Goal: Task Accomplishment & Management: Complete application form

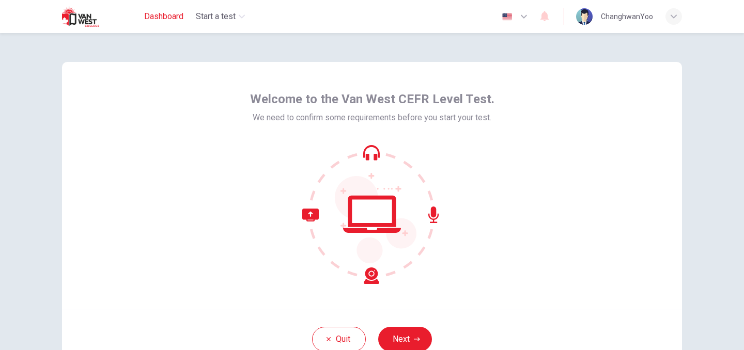
click at [161, 12] on span "Dashboard" at bounding box center [163, 16] width 39 height 12
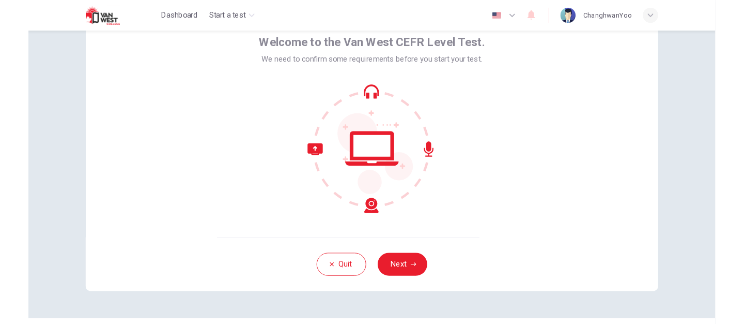
scroll to position [59, 0]
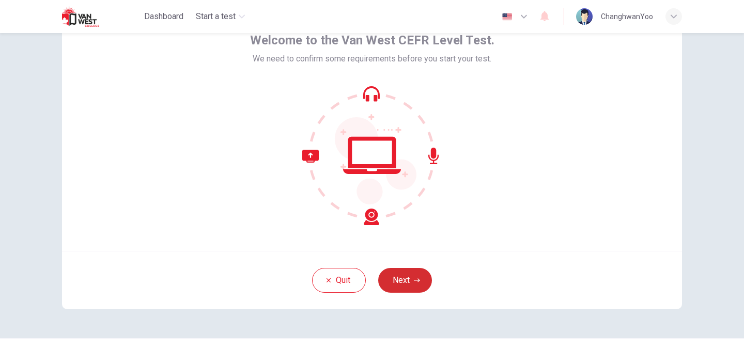
click at [400, 276] on button "Next" at bounding box center [405, 280] width 54 height 25
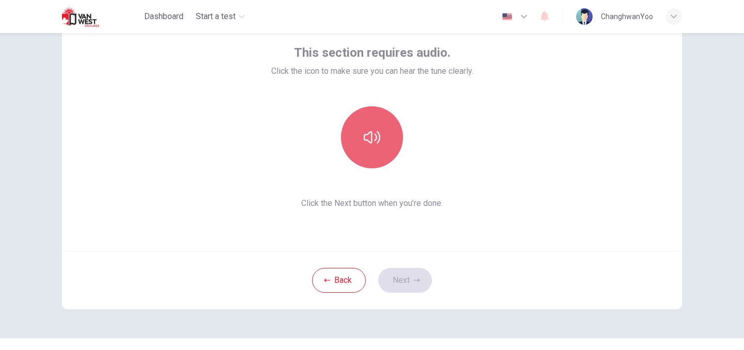
click at [364, 140] on icon "button" at bounding box center [372, 137] width 17 height 17
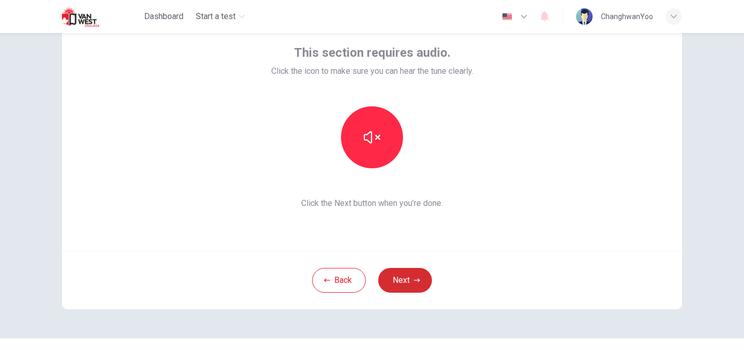
click at [407, 286] on button "Next" at bounding box center [405, 280] width 54 height 25
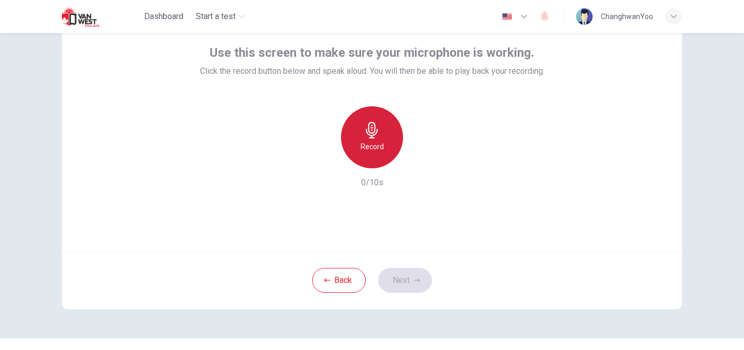
click at [373, 130] on icon "button" at bounding box center [372, 130] width 17 height 17
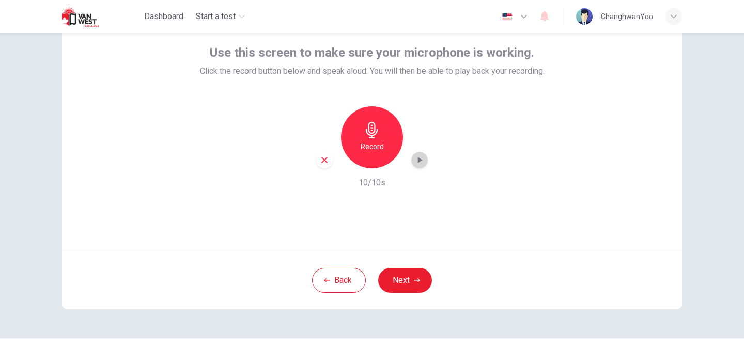
click at [420, 160] on icon "button" at bounding box center [420, 160] width 10 height 10
click at [310, 162] on div "Record 10/10s" at bounding box center [372, 147] width 345 height 83
click at [320, 162] on icon "button" at bounding box center [324, 160] width 9 height 9
click at [379, 156] on div "Record" at bounding box center [372, 137] width 62 height 62
click at [318, 165] on div "button" at bounding box center [324, 160] width 17 height 17
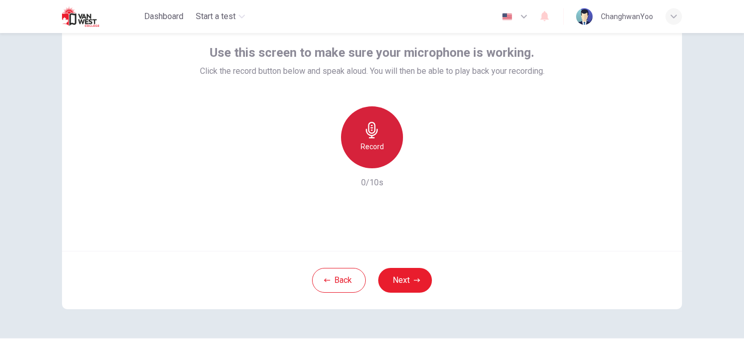
click at [380, 151] on h6 "Record" at bounding box center [372, 147] width 23 height 12
click at [415, 163] on icon "button" at bounding box center [420, 160] width 10 height 10
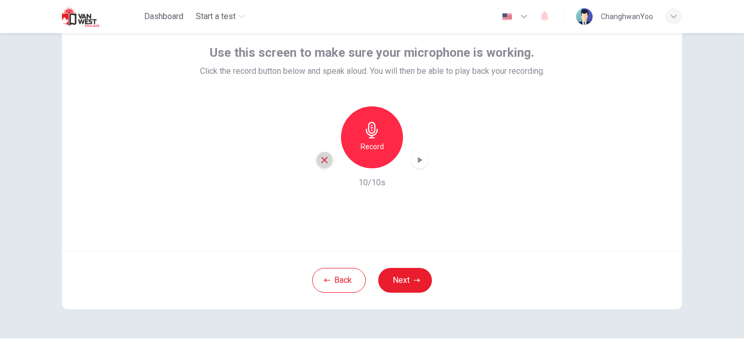
click at [320, 161] on icon "button" at bounding box center [324, 160] width 9 height 9
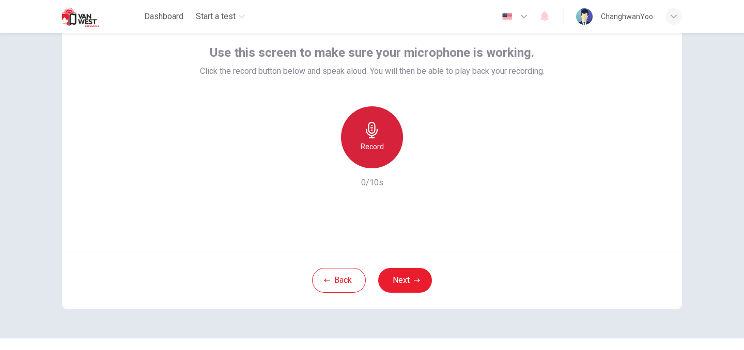
click at [380, 135] on div "Record" at bounding box center [372, 137] width 62 height 62
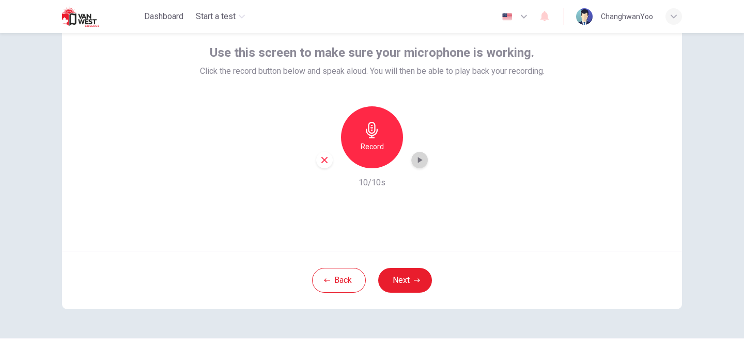
click at [415, 156] on icon "button" at bounding box center [420, 160] width 10 height 10
click at [420, 159] on icon "button" at bounding box center [420, 160] width 10 height 10
click at [320, 157] on icon "button" at bounding box center [324, 160] width 9 height 9
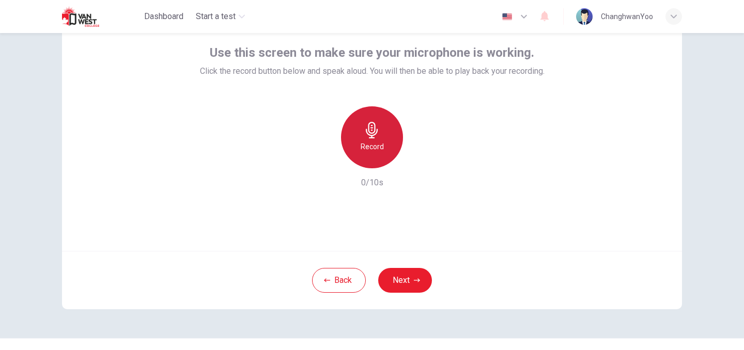
click at [356, 156] on div "Record" at bounding box center [372, 137] width 62 height 62
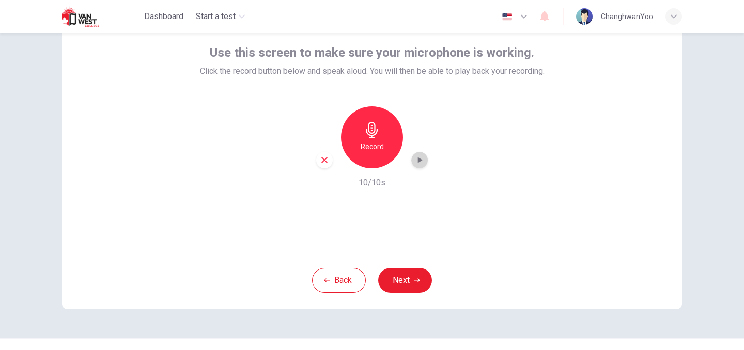
click at [421, 165] on icon "button" at bounding box center [420, 160] width 10 height 10
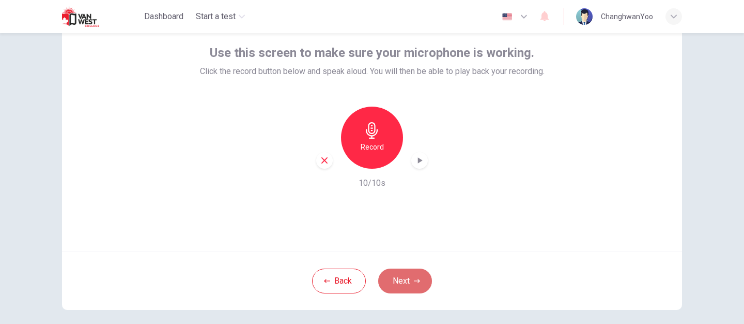
click at [414, 285] on button "Next" at bounding box center [405, 280] width 54 height 25
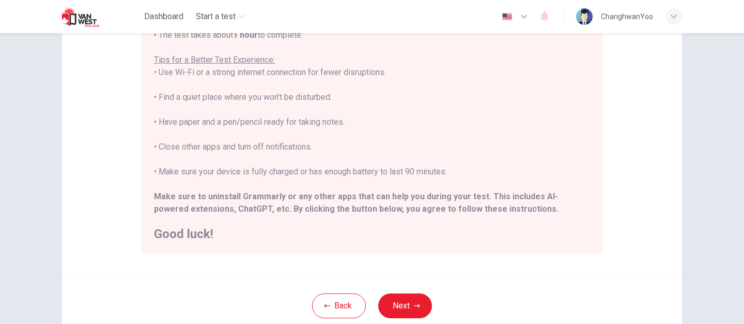
scroll to position [180, 0]
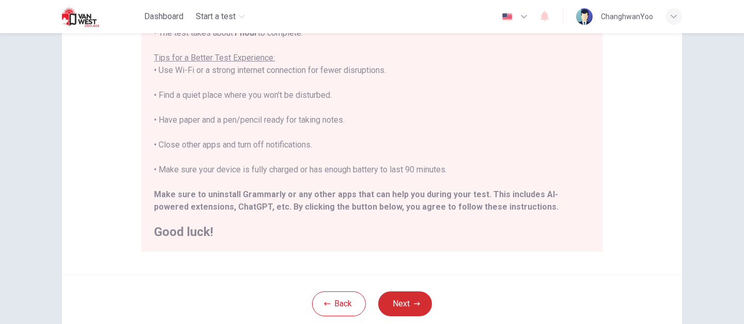
click at [417, 302] on icon "button" at bounding box center [417, 303] width 6 height 6
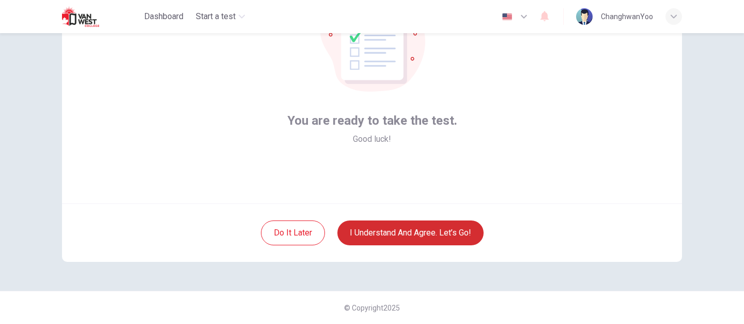
scroll to position [107, 0]
click at [447, 228] on button "I understand and agree. Let’s go!" at bounding box center [411, 232] width 146 height 25
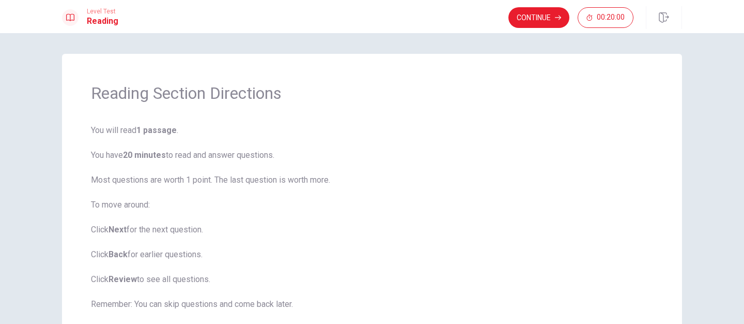
click at [153, 87] on h1 "Reading Section Directions" at bounding box center [372, 93] width 562 height 21
click at [146, 125] on b "1 passage" at bounding box center [156, 130] width 40 height 10
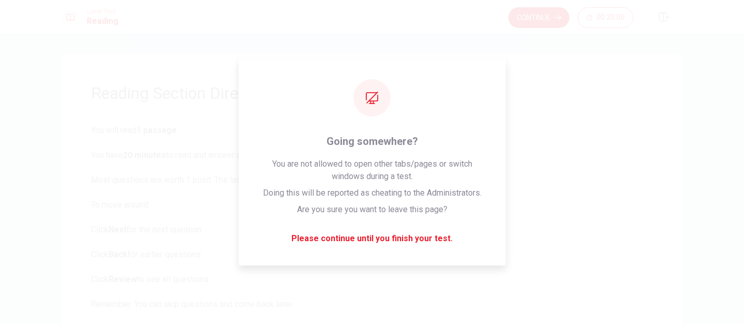
click at [524, 60] on div "Reading Section Directions You will read 1 passage . You have 20 minutes to rea…" at bounding box center [372, 221] width 620 height 335
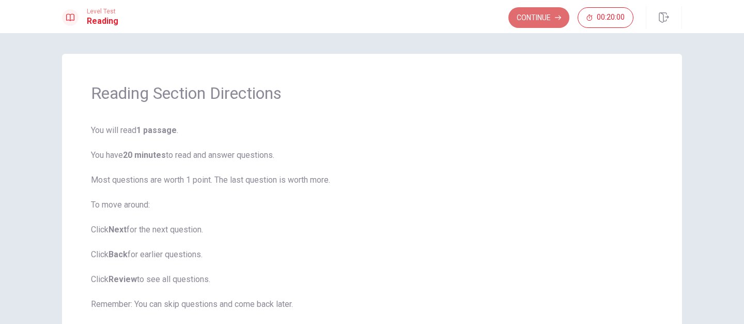
click at [545, 11] on button "Continue" at bounding box center [539, 17] width 61 height 21
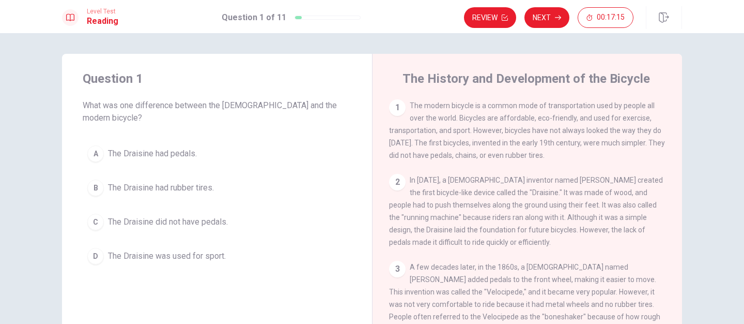
drag, startPoint x: 679, startPoint y: 143, endPoint x: 683, endPoint y: 193, distance: 49.8
click at [683, 193] on div "Question 1 What was one difference between the [DEMOGRAPHIC_DATA] and the moder…" at bounding box center [371, 233] width 653 height 359
drag, startPoint x: 665, startPoint y: 198, endPoint x: 665, endPoint y: 217, distance: 18.6
click at [665, 217] on div "1 The modern bicycle is a common mode of transportation used by people all over…" at bounding box center [534, 247] width 290 height 297
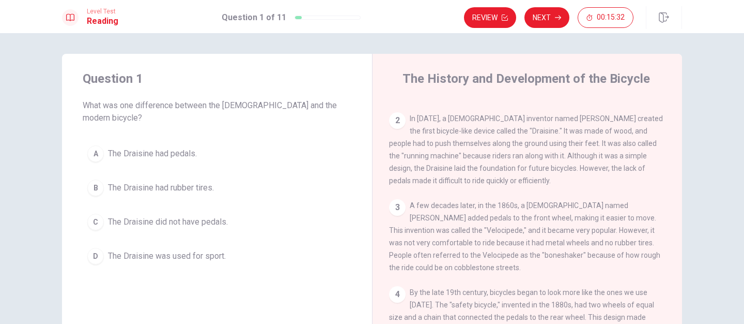
scroll to position [83, 0]
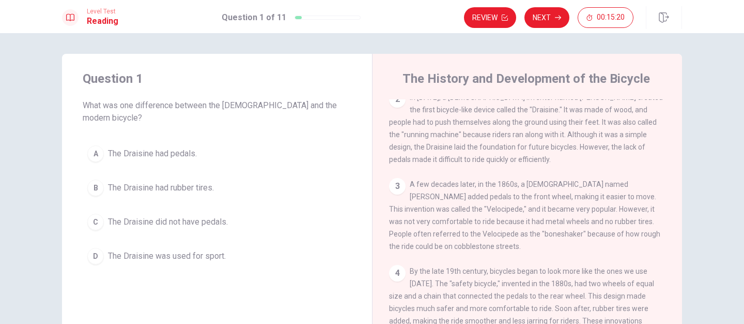
click at [96, 213] on div "C" at bounding box center [95, 221] width 17 height 17
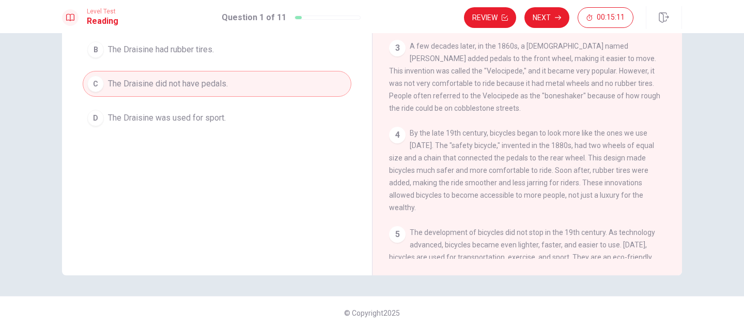
scroll to position [143, 0]
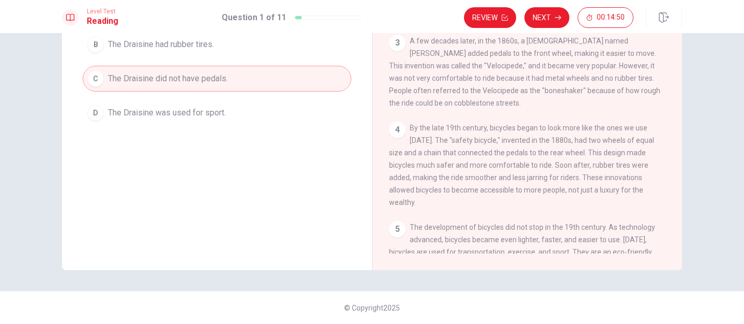
click at [676, 257] on div "The History and Development of the Bicycle 1 The modern bicycle is a common mod…" at bounding box center [527, 90] width 310 height 359
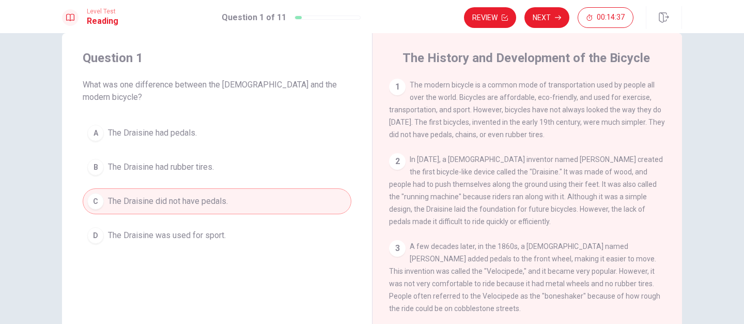
scroll to position [19, 0]
click at [534, 20] on button "Next" at bounding box center [547, 17] width 45 height 21
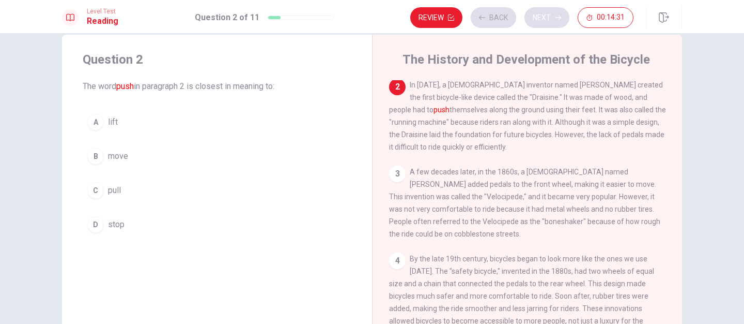
scroll to position [77, 0]
click at [111, 156] on span "move" at bounding box center [118, 156] width 20 height 12
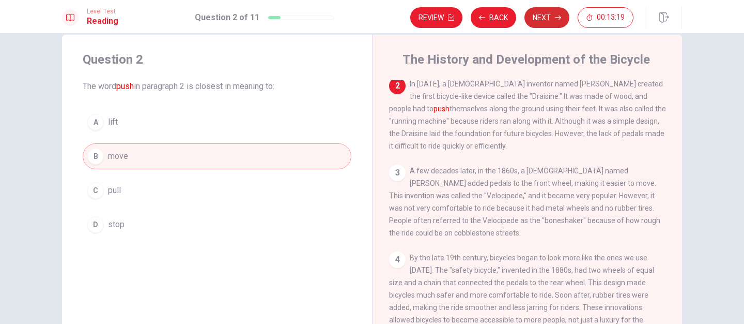
click at [547, 19] on button "Next" at bounding box center [547, 17] width 45 height 21
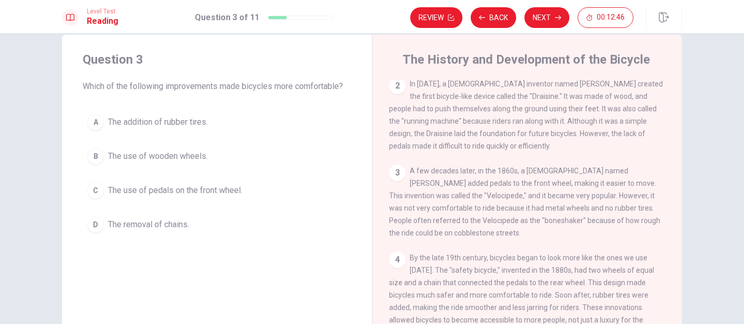
click at [98, 194] on div "C" at bounding box center [95, 190] width 17 height 17
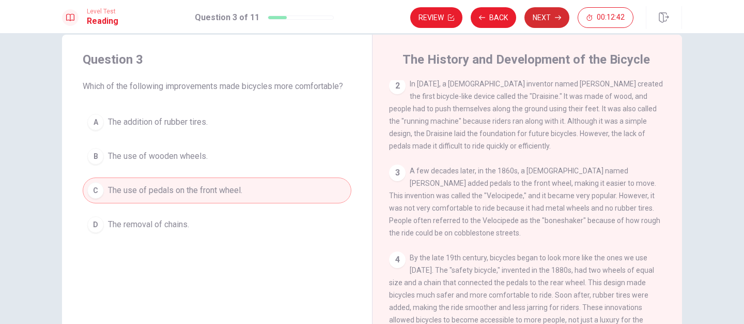
click at [550, 17] on button "Next" at bounding box center [547, 17] width 45 height 21
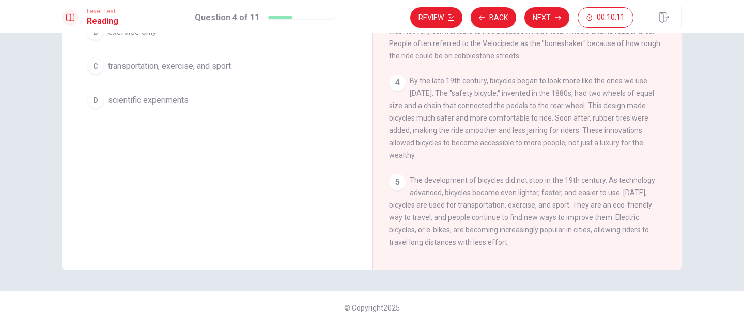
scroll to position [140, 0]
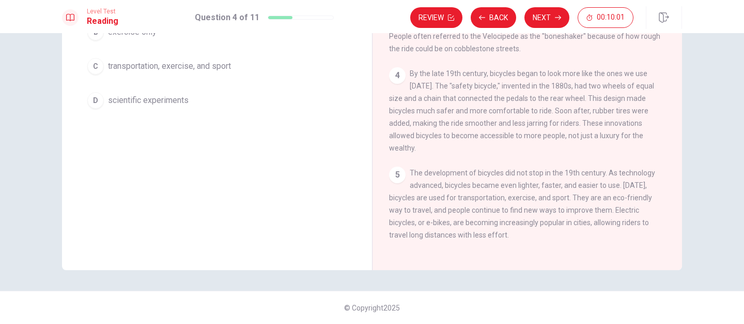
click at [145, 64] on span "transportation, exercise, and sport" at bounding box center [169, 66] width 123 height 12
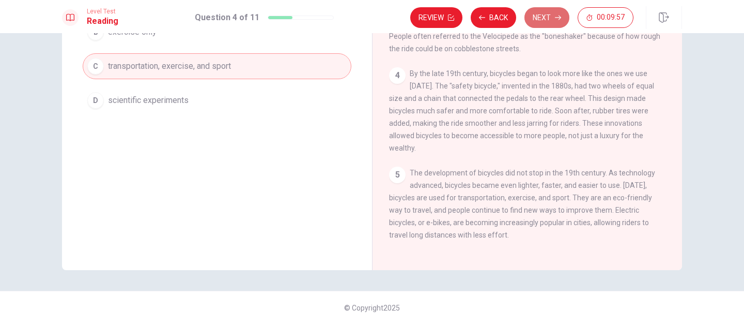
click at [546, 16] on button "Next" at bounding box center [547, 17] width 45 height 21
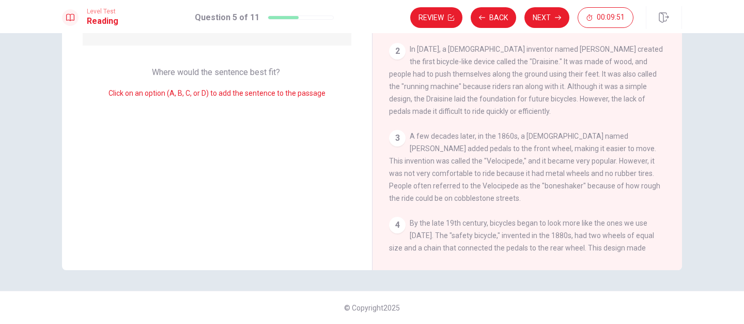
click at [518, 95] on div "2 In [DATE], a [DEMOGRAPHIC_DATA] inventor named [PERSON_NAME] created the firs…" at bounding box center [527, 80] width 277 height 74
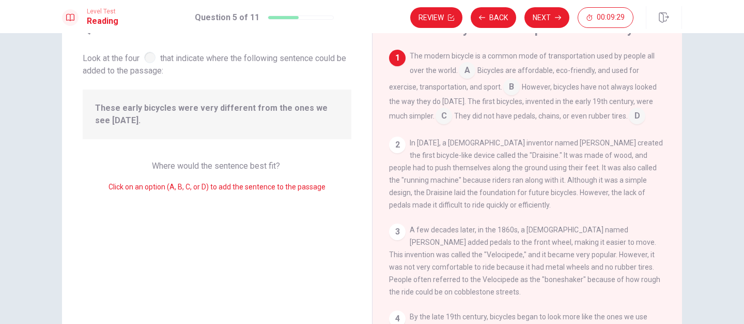
scroll to position [0, 0]
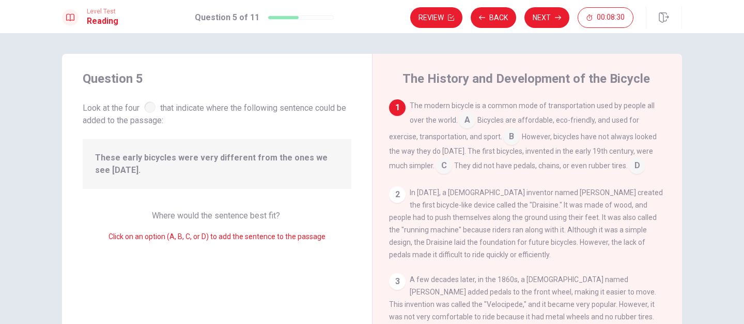
click at [640, 166] on input at bounding box center [637, 166] width 17 height 17
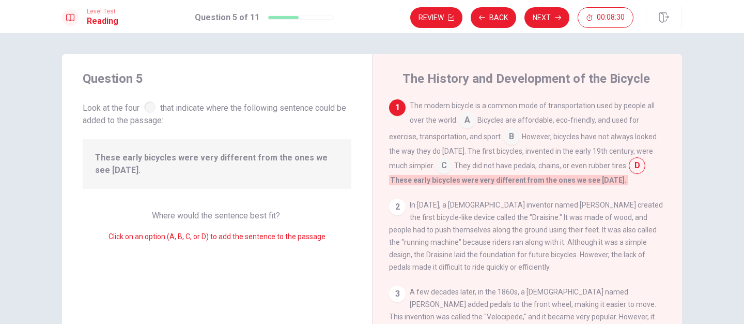
click at [642, 166] on input at bounding box center [637, 166] width 17 height 17
click at [548, 19] on button "Next" at bounding box center [547, 17] width 45 height 21
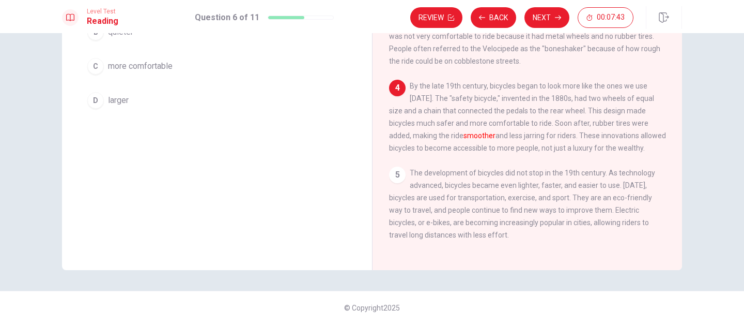
scroll to position [130, 0]
click at [218, 129] on div "Question 6 The word smoother in paragraph 5 is closest in meaning to: A faster …" at bounding box center [217, 20] width 310 height 219
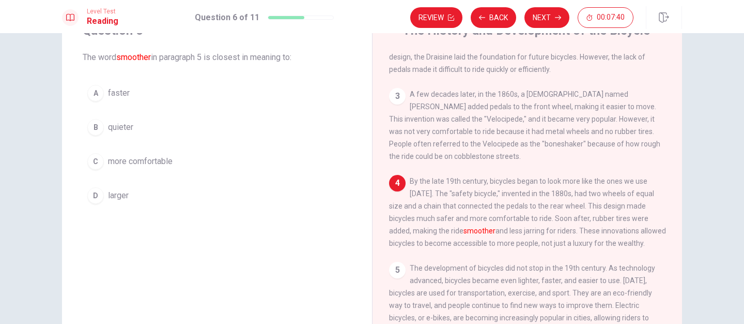
scroll to position [40, 0]
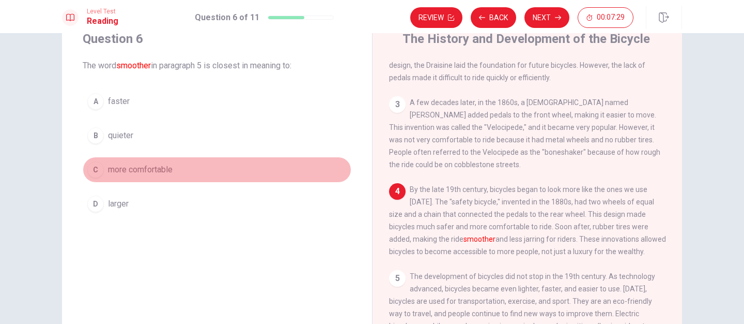
click at [155, 169] on span "more comfortable" at bounding box center [140, 169] width 65 height 12
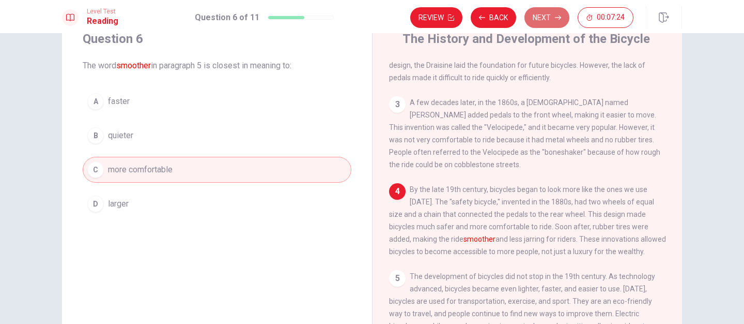
click at [546, 12] on button "Next" at bounding box center [547, 17] width 45 height 21
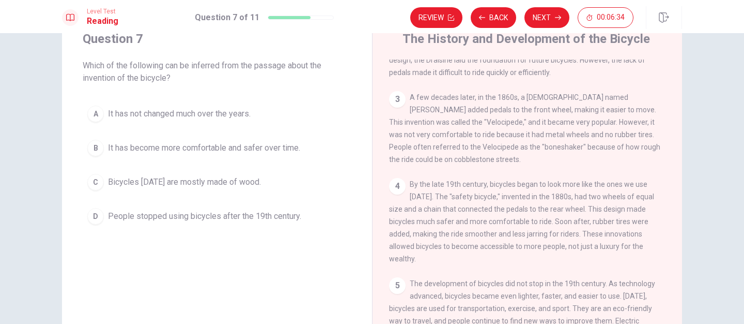
scroll to position [140, 0]
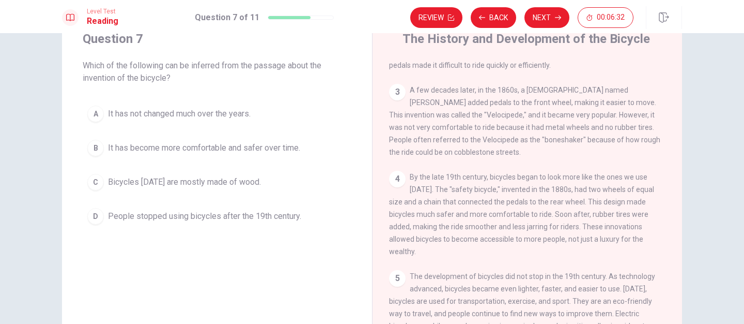
drag, startPoint x: 600, startPoint y: 127, endPoint x: 641, endPoint y: 45, distance: 91.5
click at [641, 45] on div "The History and Development of the Bicycle 1 The modern bicycle is a common mod…" at bounding box center [527, 193] width 310 height 359
drag, startPoint x: 640, startPoint y: 91, endPoint x: 547, endPoint y: 101, distance: 94.1
click at [550, 101] on div "3 A few decades later, in the 1860s, a [DEMOGRAPHIC_DATA] named [PERSON_NAME] a…" at bounding box center [527, 121] width 277 height 74
click at [547, 101] on div "3 A few decades later, in the 1860s, a [DEMOGRAPHIC_DATA] named [PERSON_NAME] a…" at bounding box center [527, 121] width 277 height 74
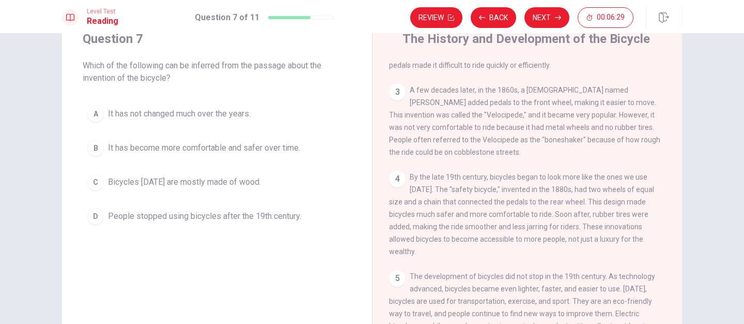
click at [553, 97] on span "A few decades later, in the 1860s, a [DEMOGRAPHIC_DATA] named [PERSON_NAME] add…" at bounding box center [524, 121] width 271 height 70
click at [669, 64] on div "1 The modern bicycle is a common mode of transportation used by people all over…" at bounding box center [534, 207] width 290 height 297
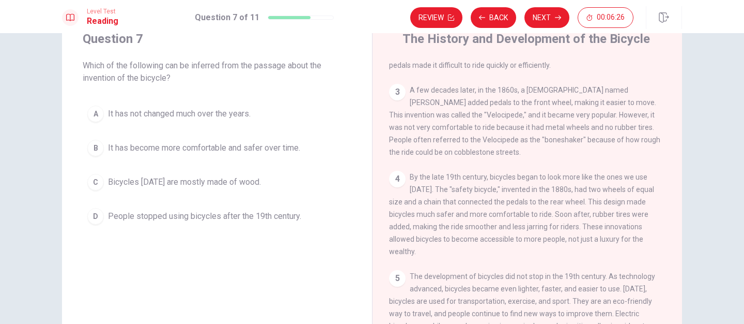
click at [669, 64] on div "1 The modern bicycle is a common mode of transportation used by people all over…" at bounding box center [534, 207] width 290 height 297
click at [671, 64] on div "1 The modern bicycle is a common mode of transportation used by people all over…" at bounding box center [534, 207] width 290 height 297
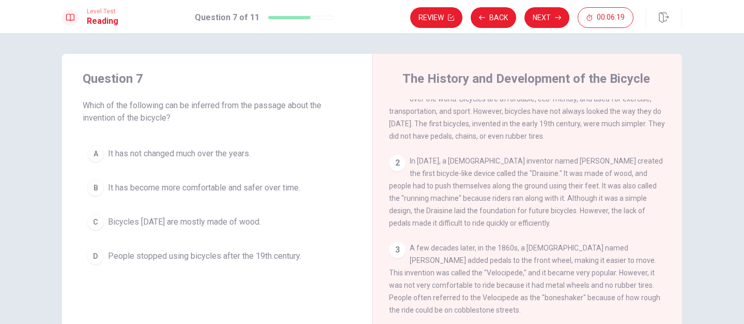
scroll to position [21, 0]
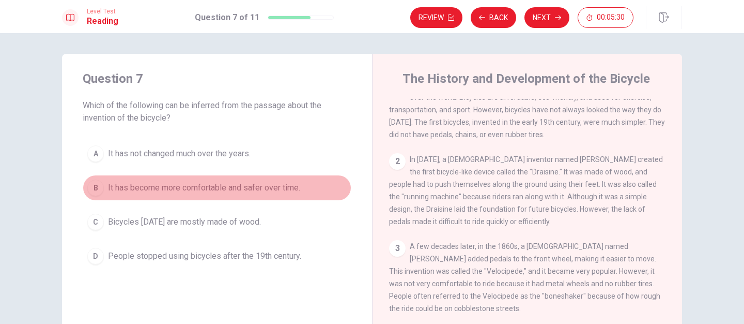
click at [291, 190] on span "It has become more comfortable and safer over time." at bounding box center [204, 187] width 192 height 12
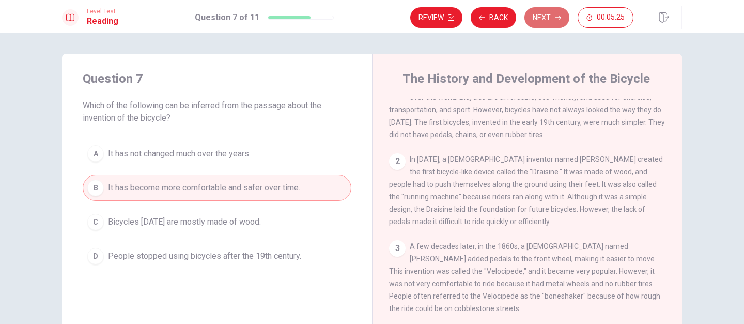
click at [536, 17] on button "Next" at bounding box center [547, 17] width 45 height 21
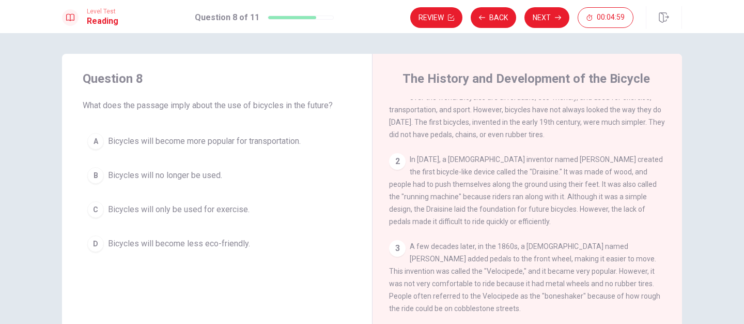
click at [615, 236] on div "1 The modern bicycle is a common mode of transportation used by people all over…" at bounding box center [534, 247] width 290 height 297
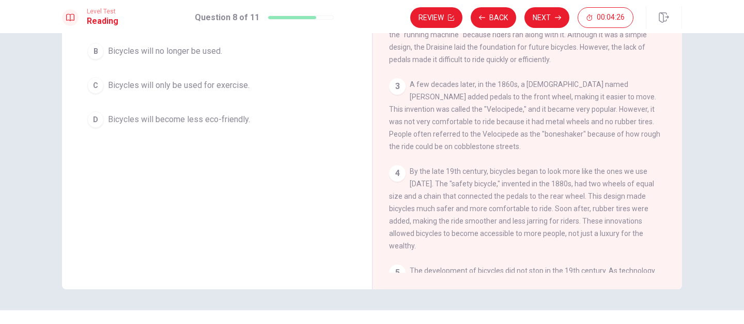
scroll to position [57, 0]
click at [193, 241] on div "Question 8 What does the passage imply about the use of bicycles in the future?…" at bounding box center [217, 109] width 310 height 359
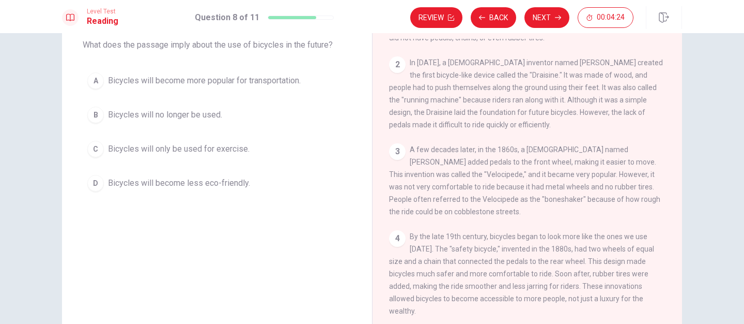
scroll to position [41, 0]
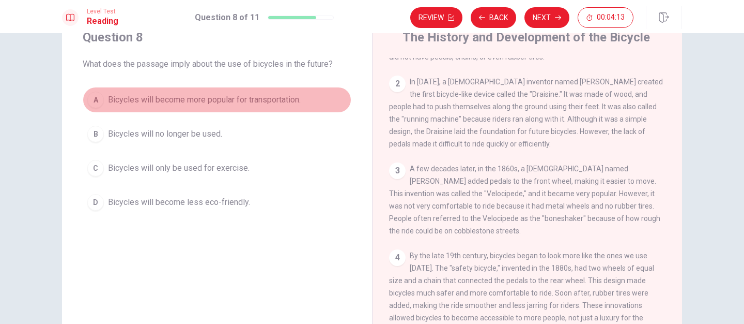
click at [217, 102] on span "Bicycles will become more popular for transportation." at bounding box center [204, 100] width 193 height 12
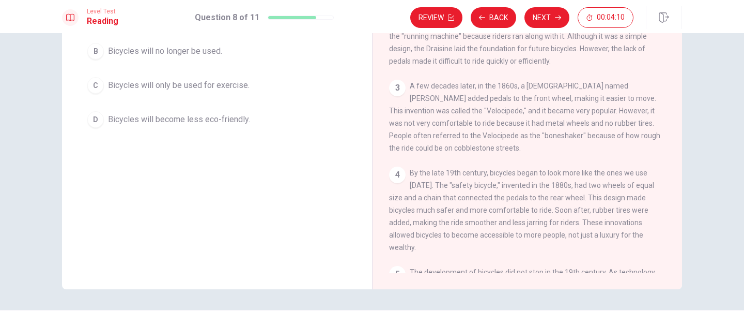
scroll to position [143, 0]
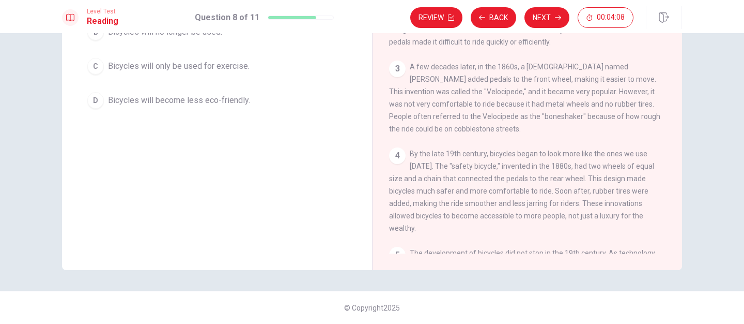
click at [550, 222] on div "4 By the late 19th century, bicycles began to look more like the ones we use [D…" at bounding box center [527, 190] width 277 height 87
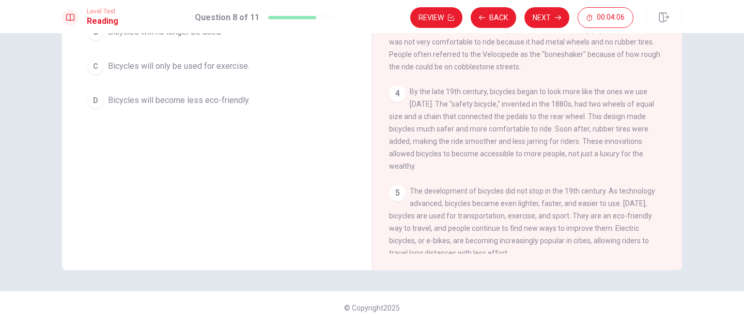
scroll to position [140, 0]
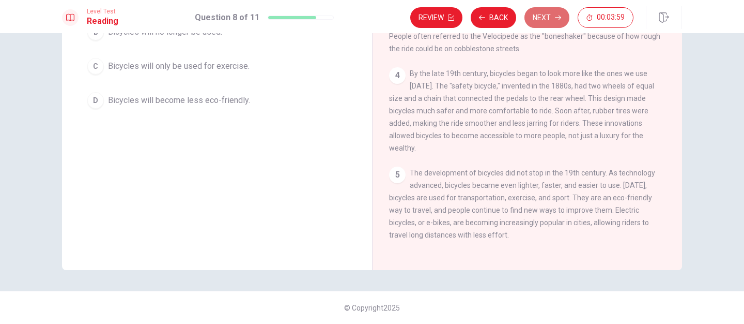
click at [545, 15] on button "Next" at bounding box center [547, 17] width 45 height 21
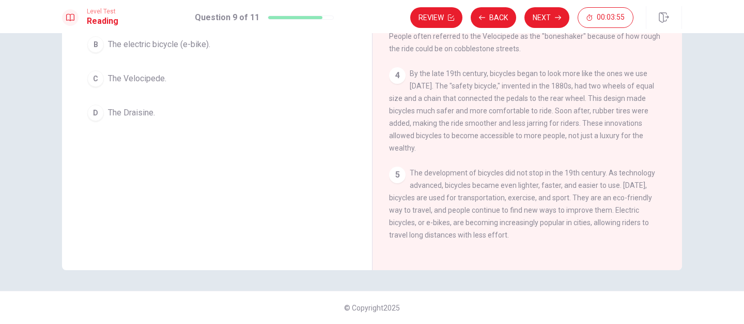
click at [237, 158] on div "Question 9 Which invention is mentioned as making bicycles easier to use in mod…" at bounding box center [217, 90] width 310 height 359
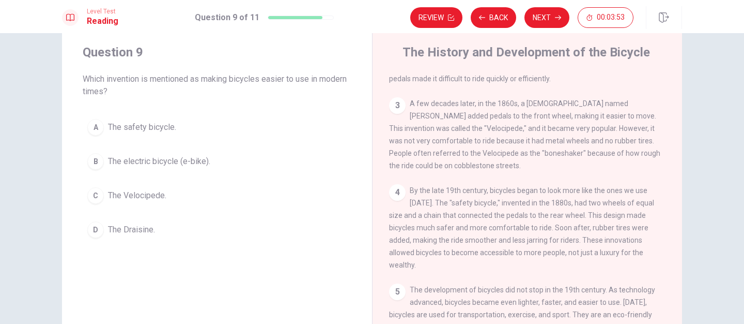
scroll to position [19, 0]
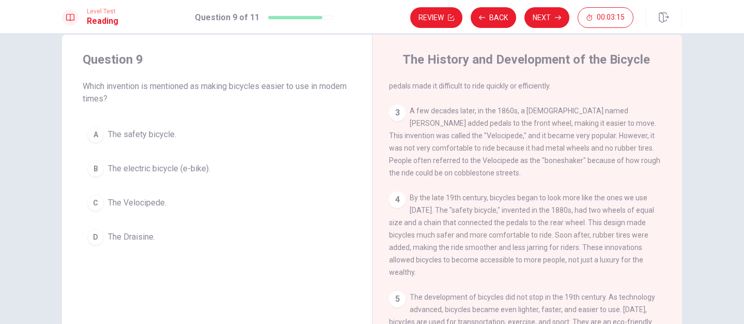
click at [675, 64] on div "The History and Development of the Bicycle" at bounding box center [534, 59] width 290 height 17
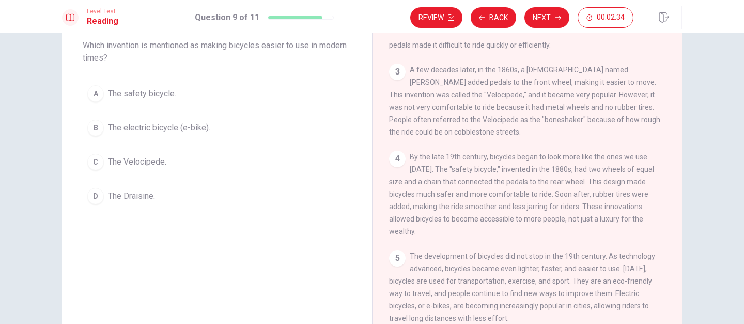
scroll to position [62, 0]
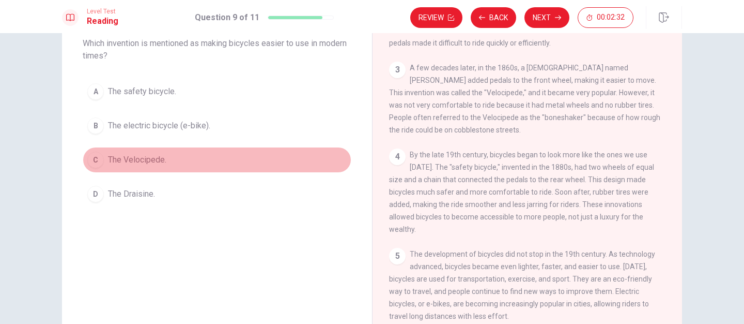
click at [170, 162] on button "C The Velocipede." at bounding box center [217, 160] width 269 height 26
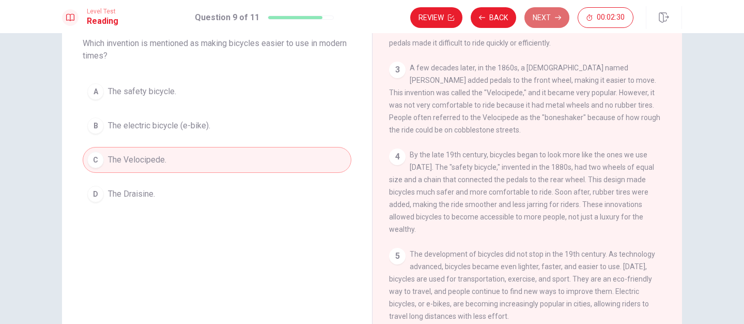
click at [541, 17] on button "Next" at bounding box center [547, 17] width 45 height 21
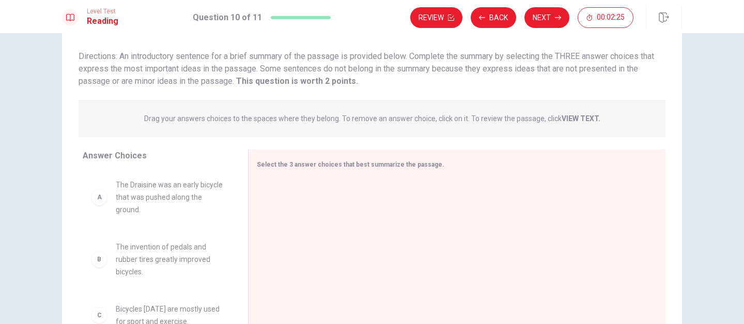
click at [197, 235] on div "B The invention of pedals and rubber tires greatly improved bicycles." at bounding box center [157, 259] width 149 height 54
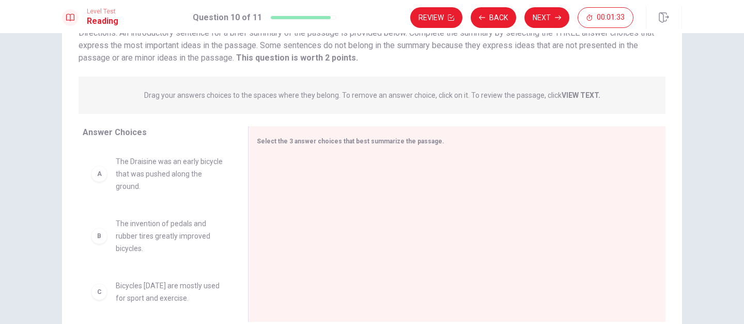
scroll to position [87, 0]
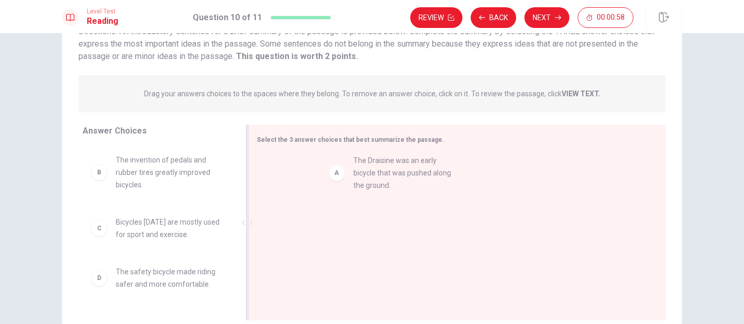
drag, startPoint x: 170, startPoint y: 172, endPoint x: 413, endPoint y: 173, distance: 242.9
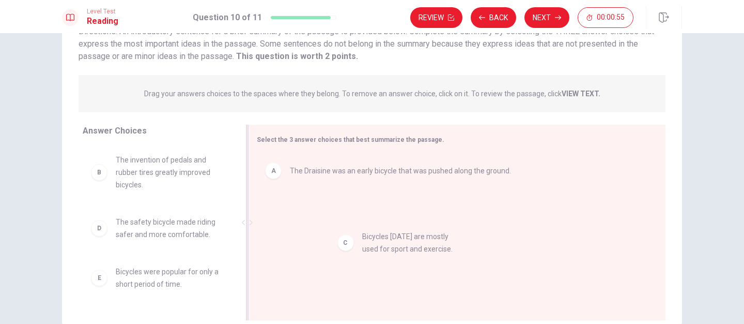
drag, startPoint x: 169, startPoint y: 235, endPoint x: 421, endPoint y: 249, distance: 252.1
click at [357, 240] on div "A The Draisine was an early bicycle that was pushed along the ground. C Bicycle…" at bounding box center [453, 223] width 392 height 139
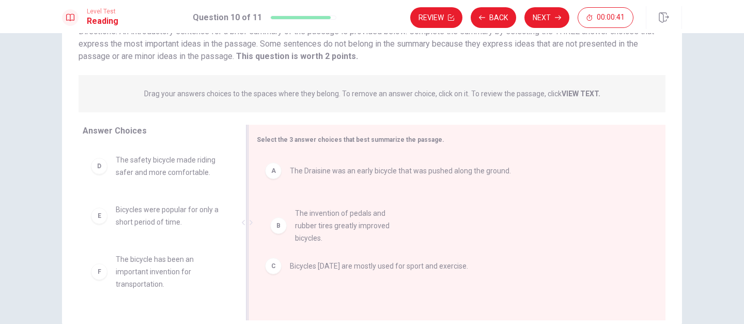
drag, startPoint x: 141, startPoint y: 178, endPoint x: 326, endPoint y: 232, distance: 192.7
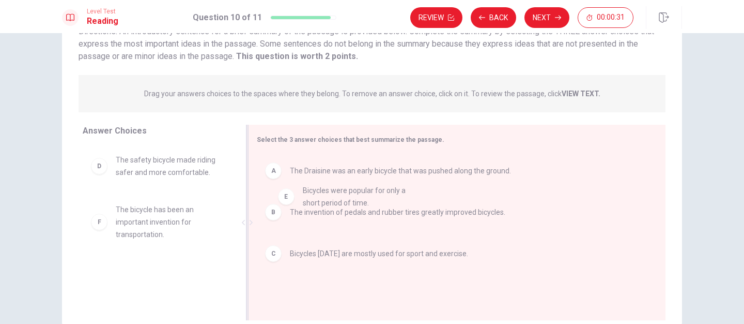
drag, startPoint x: 165, startPoint y: 222, endPoint x: 357, endPoint y: 203, distance: 193.2
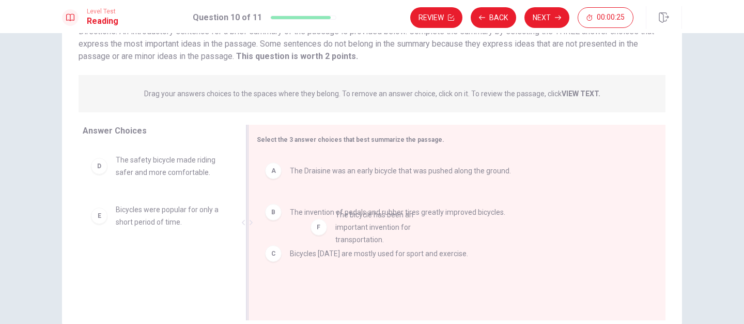
drag, startPoint x: 158, startPoint y: 281, endPoint x: 387, endPoint y: 236, distance: 233.4
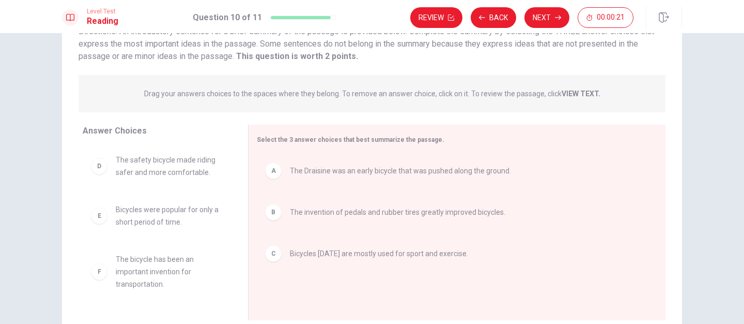
click at [229, 287] on div "D The safety bicycle made riding safer and more comfortable. E Bicycles were po…" at bounding box center [161, 224] width 157 height 159
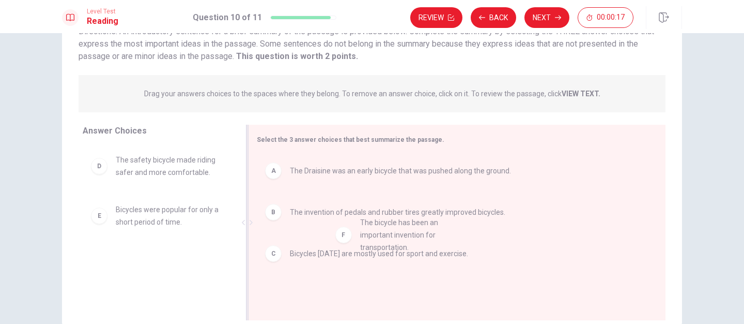
drag, startPoint x: 176, startPoint y: 262, endPoint x: 429, endPoint y: 225, distance: 255.4
drag, startPoint x: 138, startPoint y: 278, endPoint x: 366, endPoint y: 230, distance: 232.9
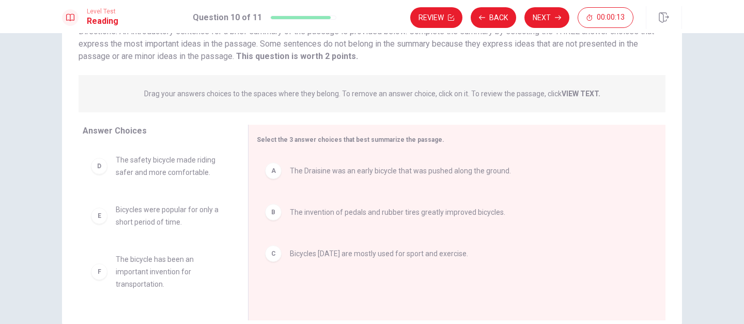
drag, startPoint x: 366, startPoint y: 230, endPoint x: 167, endPoint y: 272, distance: 203.4
click at [167, 272] on div "Answer Choices D The safety bicycle made riding safer and more comfortable. E B…" at bounding box center [372, 222] width 620 height 195
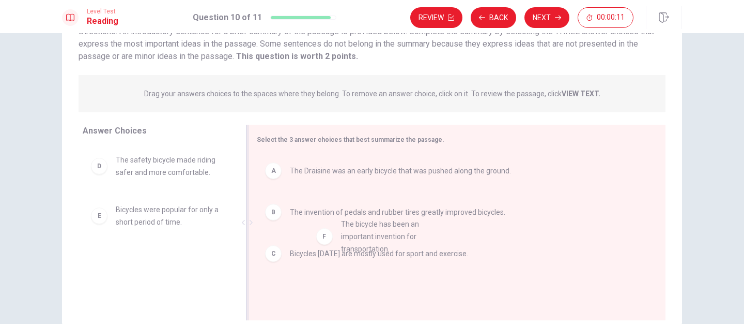
drag, startPoint x: 165, startPoint y: 273, endPoint x: 396, endPoint y: 239, distance: 233.6
drag, startPoint x: 132, startPoint y: 289, endPoint x: 392, endPoint y: 240, distance: 264.0
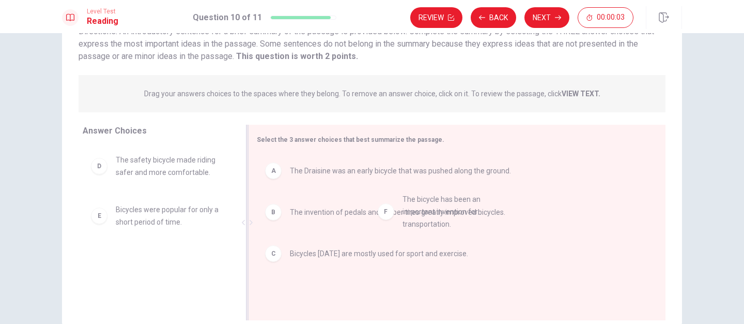
drag, startPoint x: 161, startPoint y: 276, endPoint x: 456, endPoint y: 215, distance: 300.9
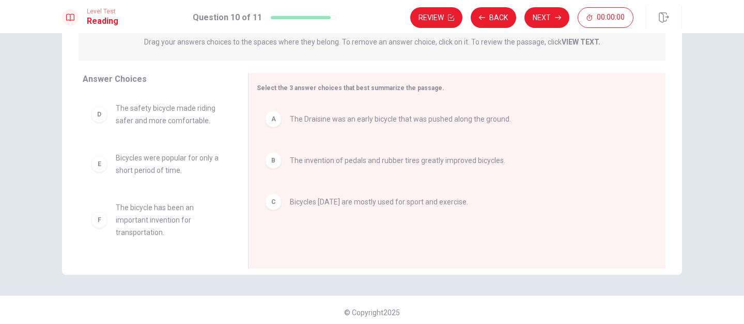
scroll to position [143, 0]
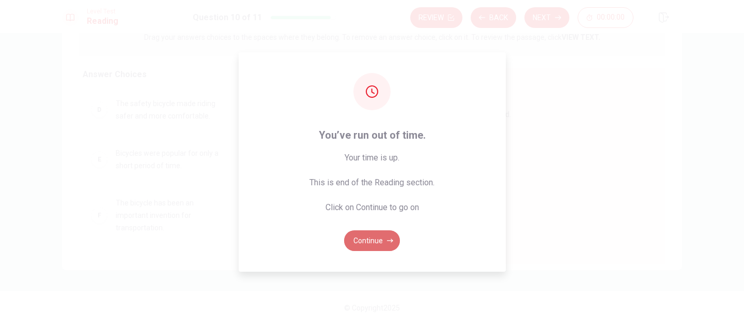
click at [378, 239] on button "Continue" at bounding box center [372, 240] width 56 height 21
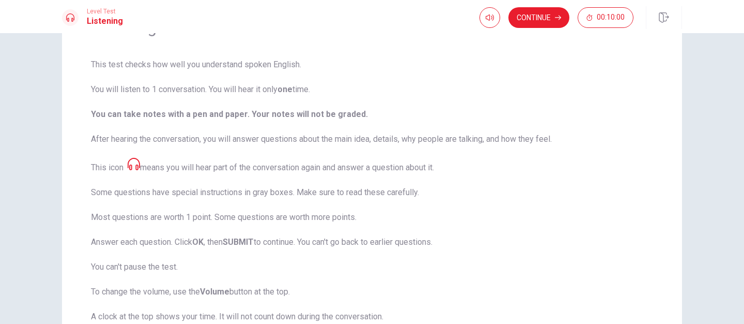
scroll to position [0, 0]
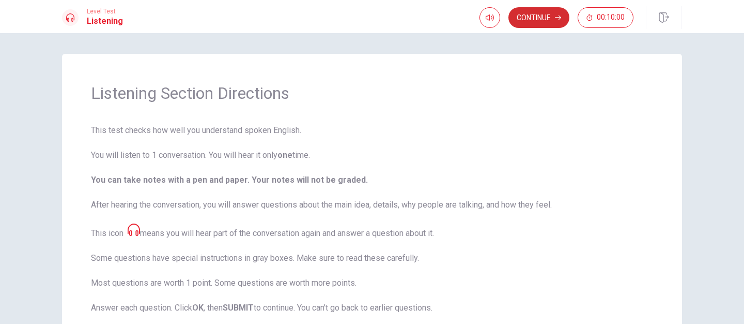
click at [540, 16] on button "Continue" at bounding box center [539, 17] width 61 height 21
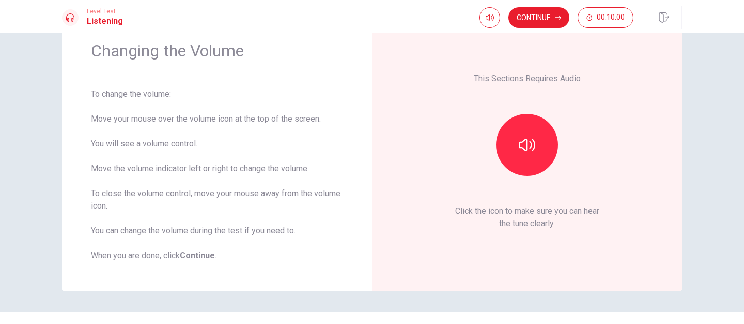
scroll to position [45, 0]
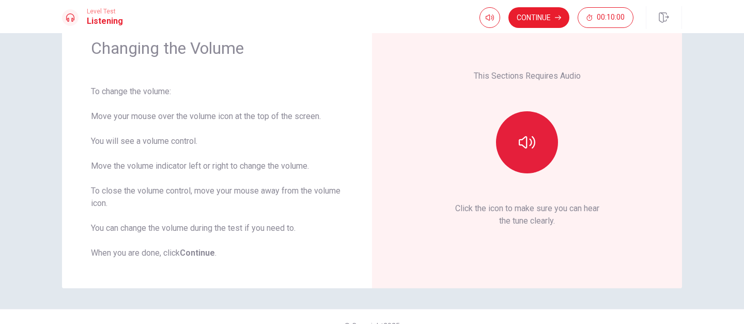
click at [519, 158] on button "button" at bounding box center [527, 142] width 62 height 62
click at [263, 272] on div "Changing the Volume To change the volume: Move your mouse over the volume icon …" at bounding box center [217, 148] width 310 height 279
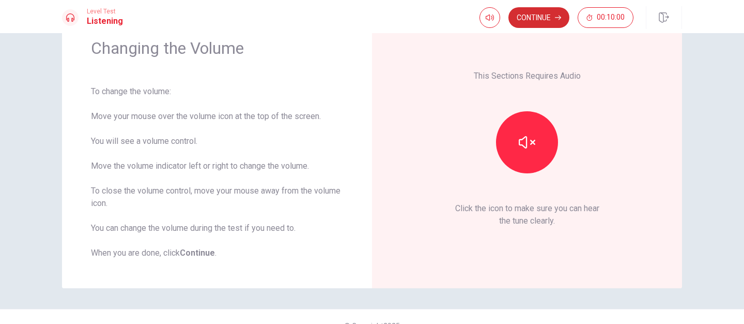
click at [534, 18] on button "Continue" at bounding box center [539, 17] width 61 height 21
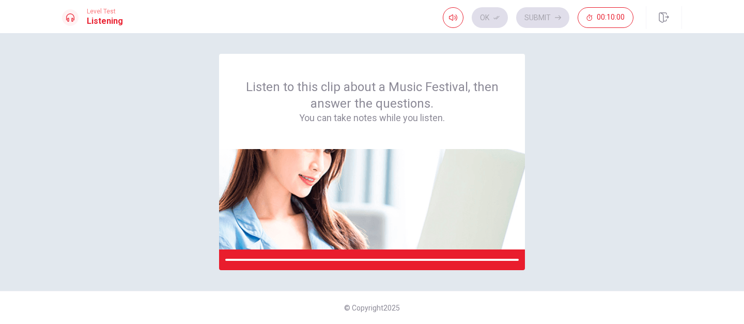
scroll to position [0, 0]
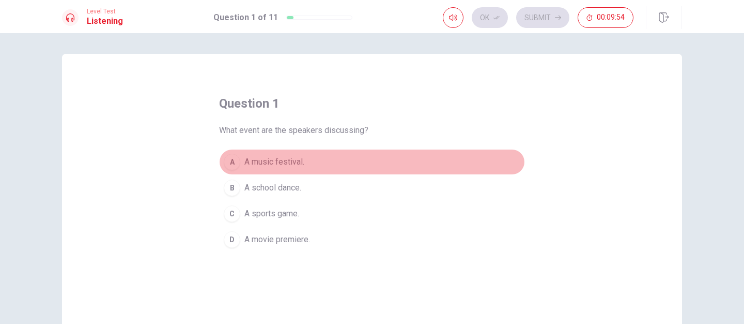
click at [274, 163] on span "A music festival." at bounding box center [274, 162] width 60 height 12
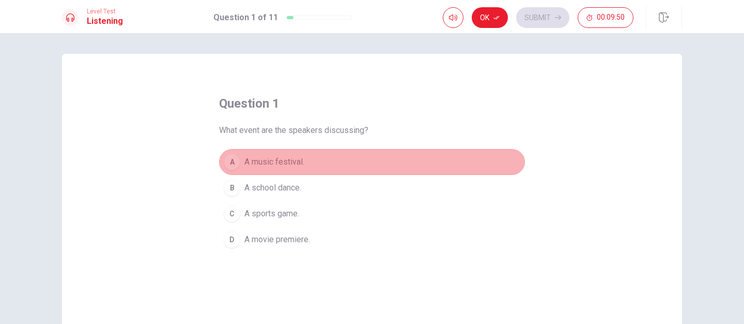
click at [350, 164] on button "A A music festival." at bounding box center [372, 162] width 306 height 26
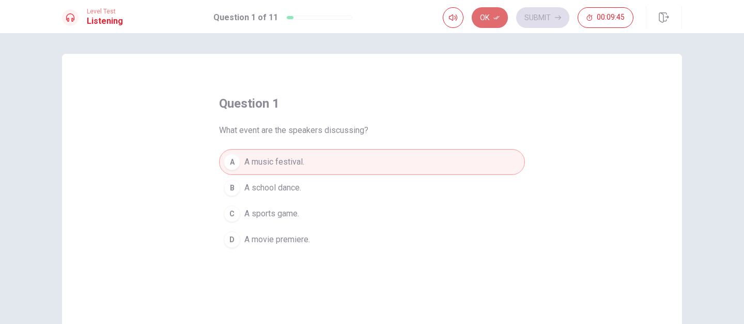
click at [485, 20] on button "Ok" at bounding box center [490, 17] width 36 height 21
click at [554, 14] on button "Submit" at bounding box center [542, 17] width 53 height 21
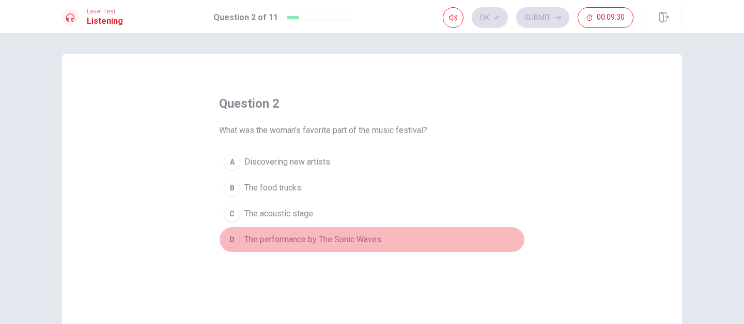
click at [295, 238] on span "The performance by The Sonic Waves." at bounding box center [313, 239] width 139 height 12
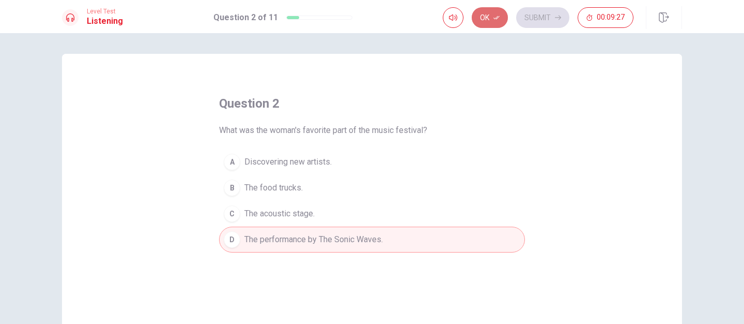
click at [483, 24] on button "Ok" at bounding box center [490, 17] width 36 height 21
click at [539, 19] on button "Submit" at bounding box center [542, 17] width 53 height 21
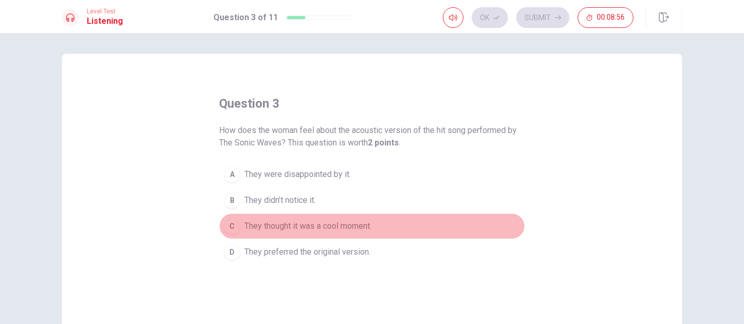
click at [284, 228] on span "They thought it was a cool moment." at bounding box center [307, 226] width 127 height 12
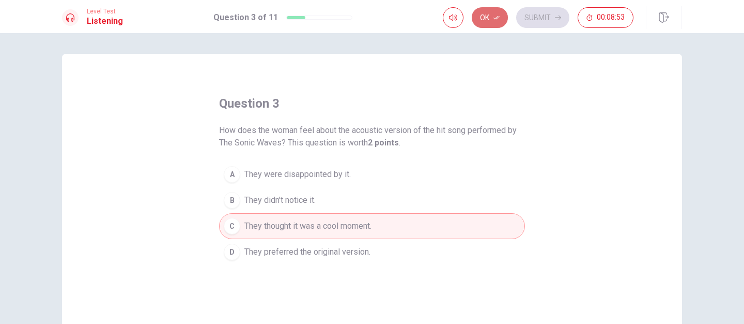
click at [501, 19] on button "Ok" at bounding box center [490, 17] width 36 height 21
click at [533, 18] on button "Submit" at bounding box center [542, 17] width 53 height 21
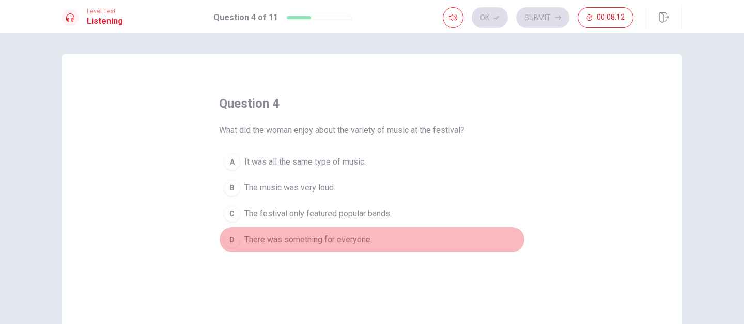
click at [273, 243] on span "There was something for everyone." at bounding box center [308, 239] width 128 height 12
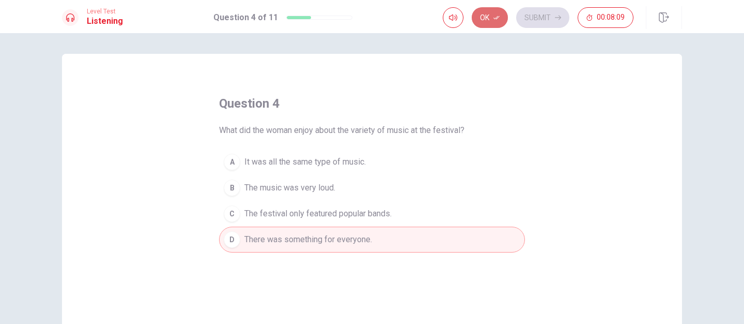
click at [496, 19] on icon "button" at bounding box center [497, 18] width 6 height 4
click at [546, 18] on button "Submit" at bounding box center [542, 17] width 53 height 21
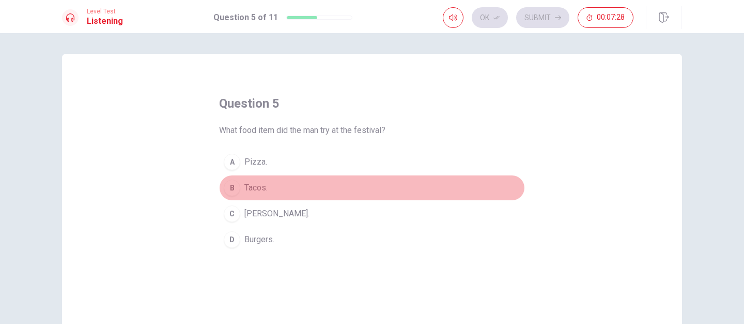
click at [246, 187] on span "Tacos." at bounding box center [255, 187] width 23 height 12
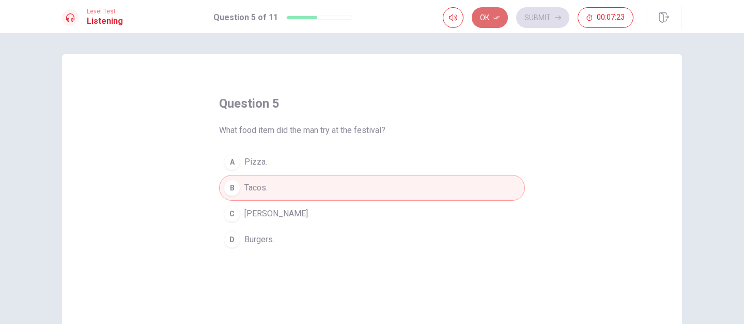
click at [486, 22] on button "Ok" at bounding box center [490, 17] width 36 height 21
click at [536, 19] on button "Submit" at bounding box center [542, 17] width 53 height 21
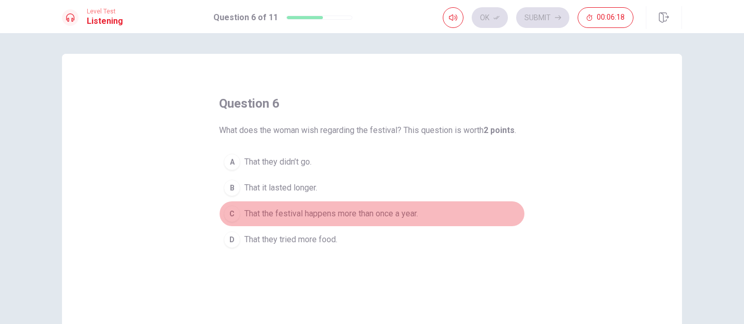
click at [334, 215] on span "That the festival happens more than once a year." at bounding box center [331, 213] width 174 height 12
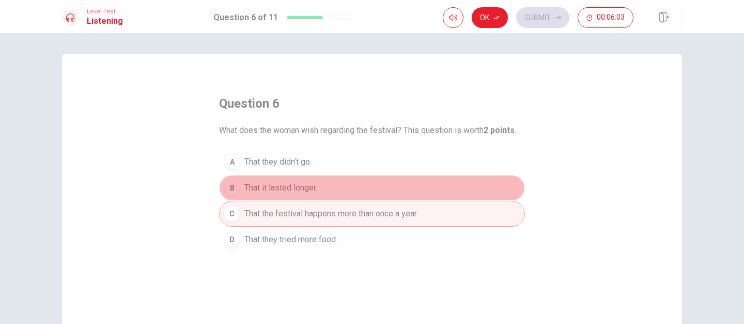
click at [295, 189] on span "That it lasted longer." at bounding box center [280, 187] width 73 height 12
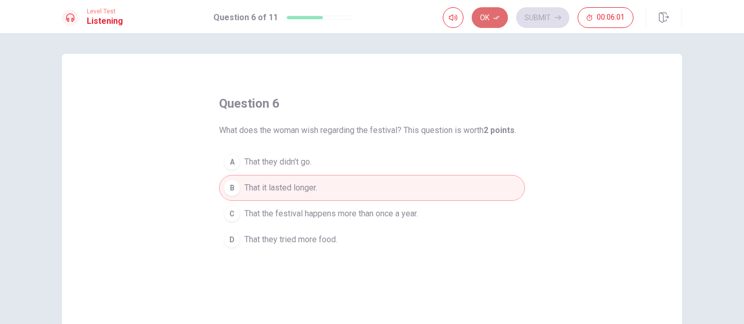
click at [487, 15] on button "Ok" at bounding box center [490, 17] width 36 height 21
click at [542, 12] on button "Submit" at bounding box center [542, 17] width 53 height 21
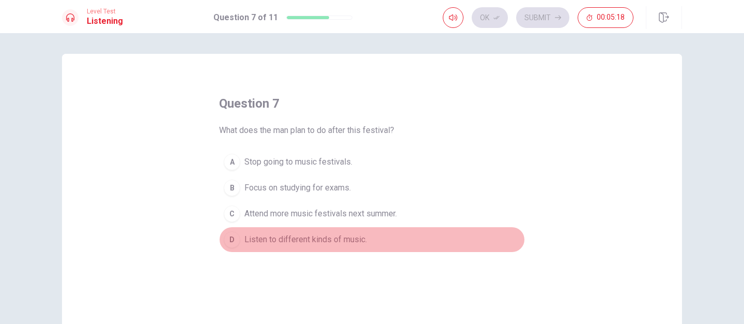
click at [295, 238] on span "Listen to different kinds of music." at bounding box center [305, 239] width 123 height 12
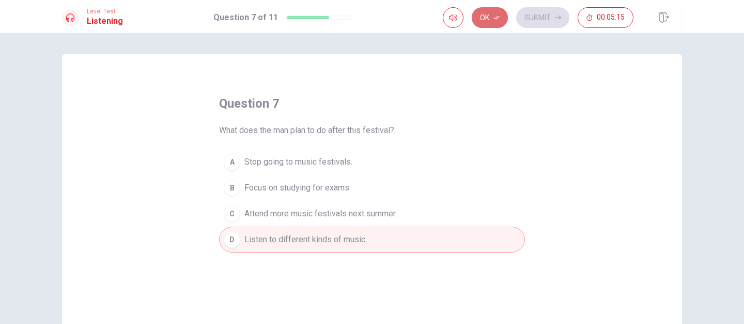
click at [482, 15] on button "Ok" at bounding box center [490, 17] width 36 height 21
click at [539, 17] on button "Submit" at bounding box center [542, 17] width 53 height 21
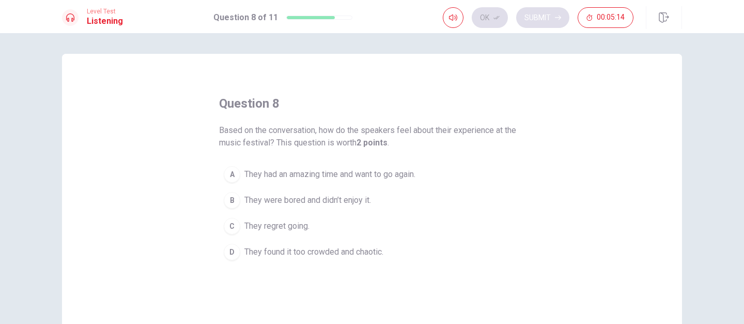
click at [539, 17] on div "Ok Submit 00:05:14" at bounding box center [538, 17] width 191 height 21
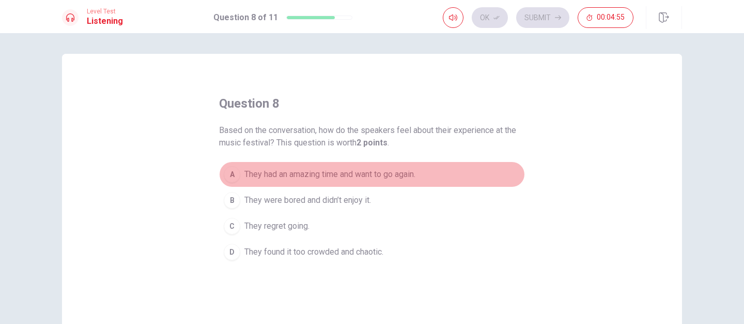
click at [363, 177] on span "They had an amazing time and want to go again." at bounding box center [329, 174] width 171 height 12
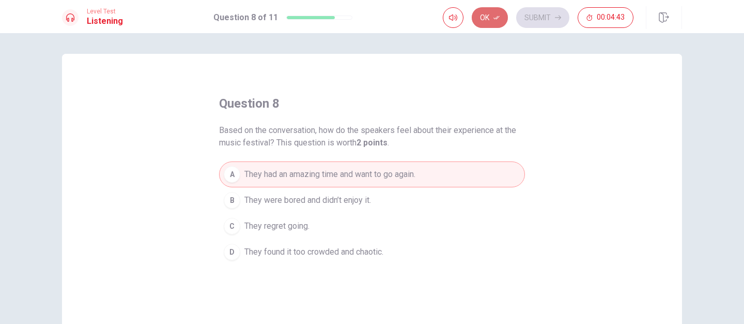
click at [483, 18] on button "Ok" at bounding box center [490, 17] width 36 height 21
click at [536, 19] on button "Submit" at bounding box center [542, 17] width 53 height 21
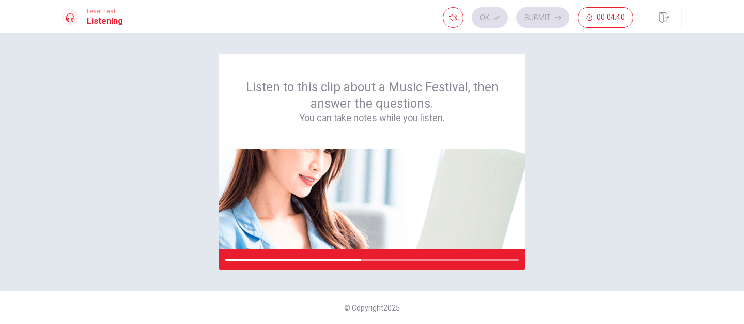
click at [535, 100] on div "Listen to this clip about a Music Festival, then answer the questions. You can …" at bounding box center [372, 162] width 620 height 216
click at [317, 263] on div at bounding box center [372, 259] width 306 height 21
click at [317, 261] on div at bounding box center [372, 259] width 306 height 21
click at [317, 259] on div at bounding box center [354, 259] width 259 height 2
click at [317, 259] on div at bounding box center [364, 259] width 278 height 2
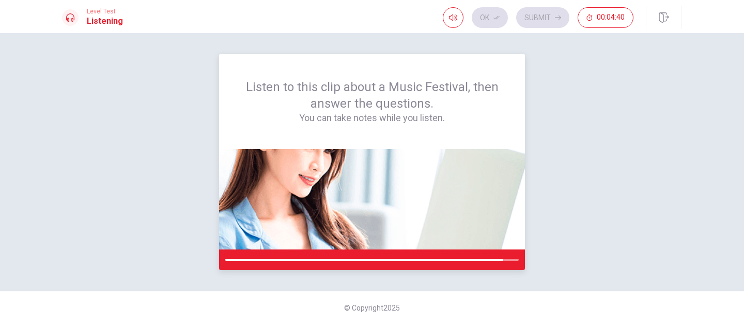
click at [317, 259] on div at bounding box center [364, 259] width 278 height 2
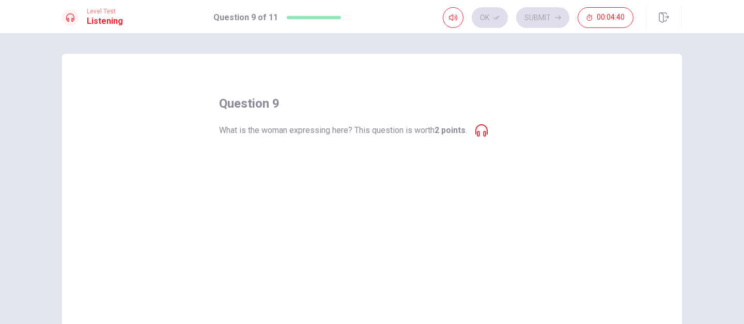
click at [483, 130] on icon at bounding box center [482, 130] width 12 height 12
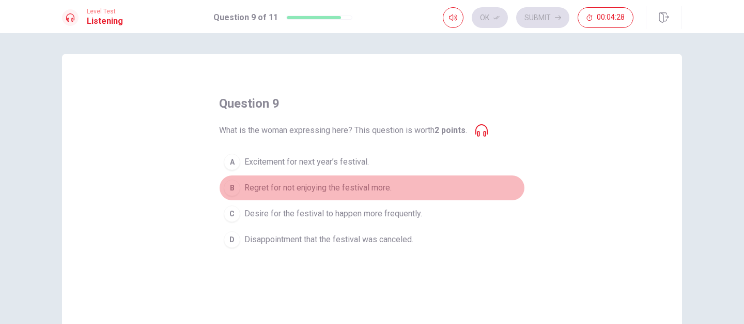
click at [240, 189] on button "B Regret for not enjoying the festival more." at bounding box center [372, 188] width 306 height 26
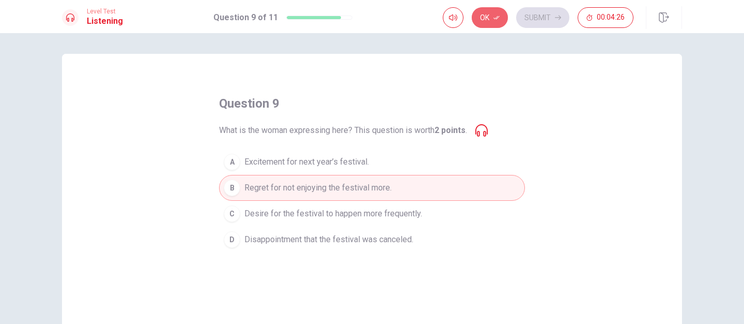
click at [489, 18] on button "Ok" at bounding box center [490, 17] width 36 height 21
click at [547, 16] on button "Submit" at bounding box center [542, 17] width 53 height 21
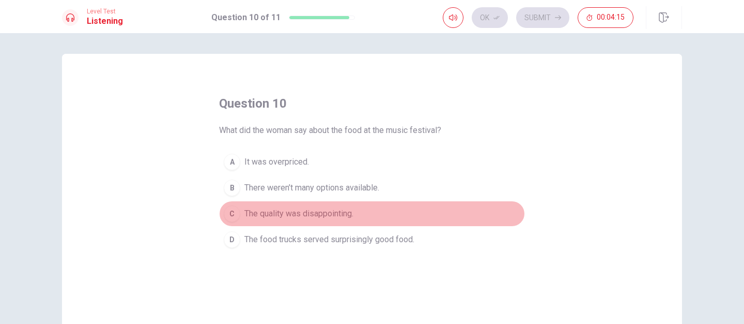
click at [259, 216] on span "The quality was disappointing." at bounding box center [298, 213] width 109 height 12
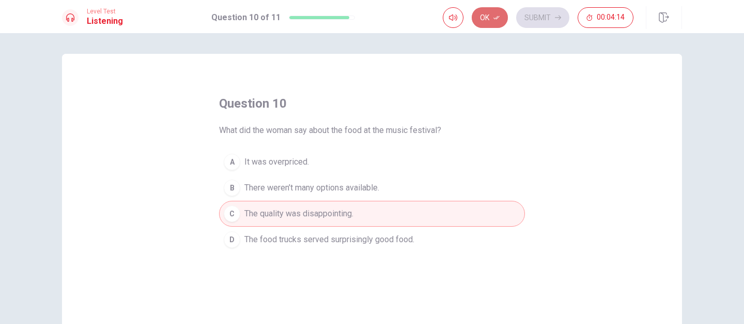
click at [487, 20] on button "Ok" at bounding box center [490, 17] width 36 height 21
click at [547, 16] on button "Submit" at bounding box center [542, 17] width 53 height 21
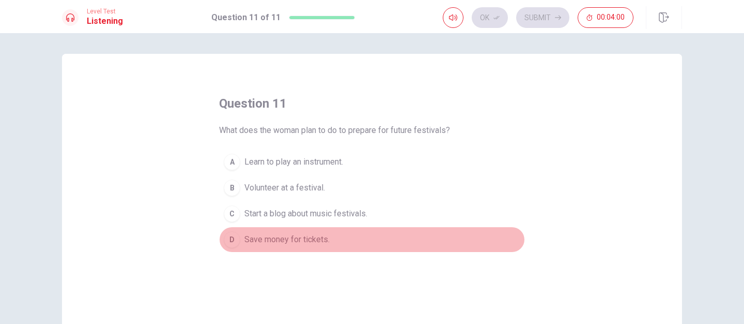
click at [297, 238] on span "Save money for tickets." at bounding box center [286, 239] width 85 height 12
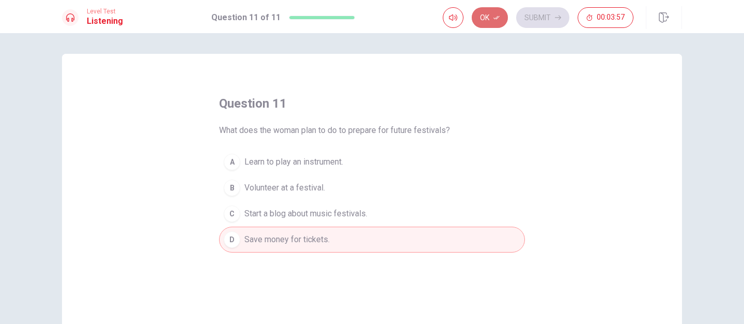
click at [495, 23] on button "Ok" at bounding box center [490, 17] width 36 height 21
click at [536, 17] on button "Submit" at bounding box center [542, 17] width 53 height 21
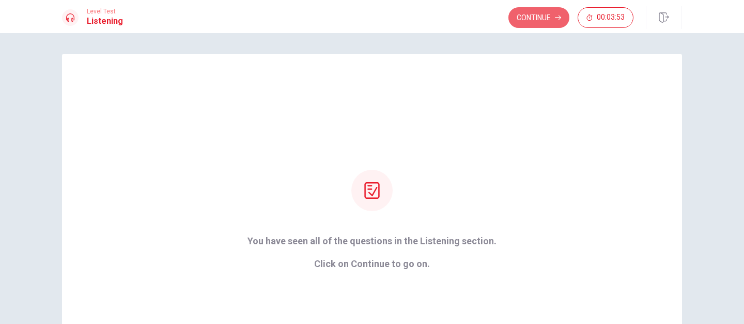
click at [536, 18] on button "Continue" at bounding box center [539, 17] width 61 height 21
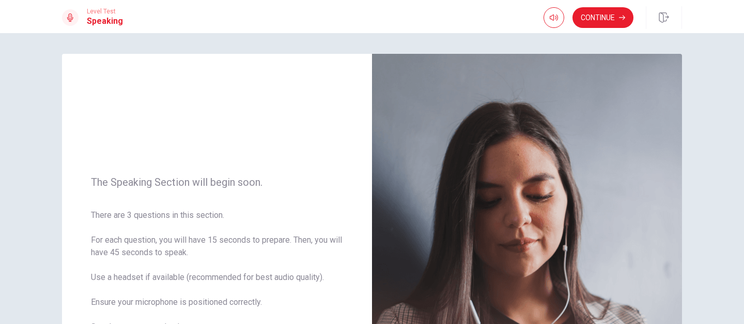
click at [738, 204] on div "The Speaking Section will begin soon. There are 3 questions in this section. Fo…" at bounding box center [372, 178] width 744 height 290
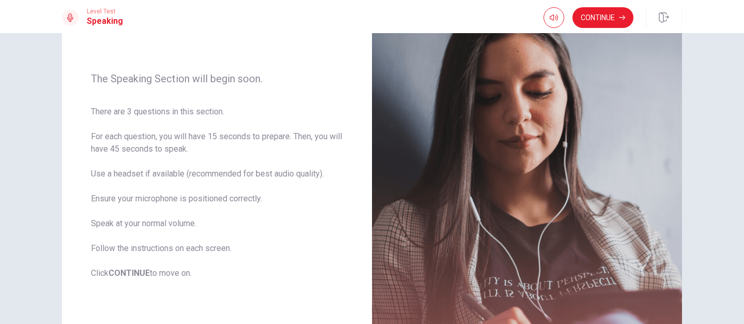
scroll to position [124, 0]
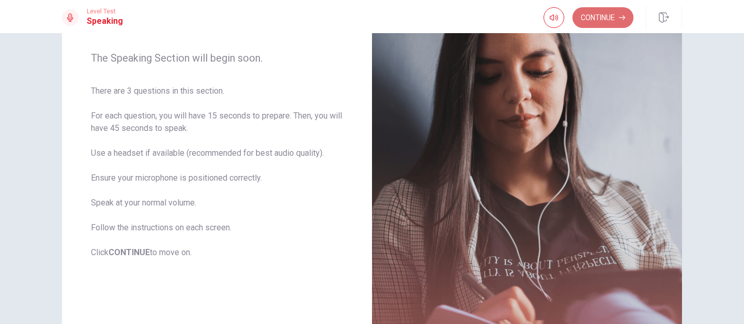
click at [597, 17] on button "Continue" at bounding box center [603, 17] width 61 height 21
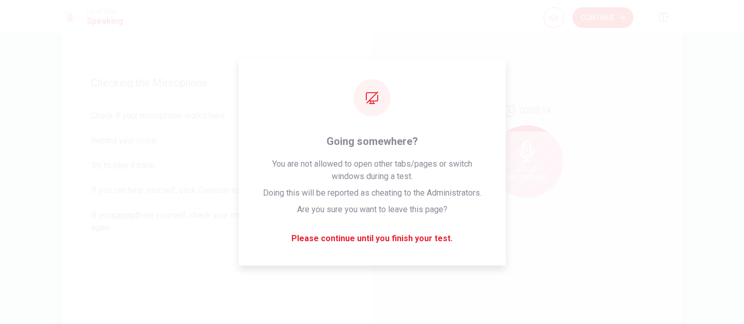
click at [540, 89] on div "00:00:14 Stop Recording" at bounding box center [527, 155] width 310 height 451
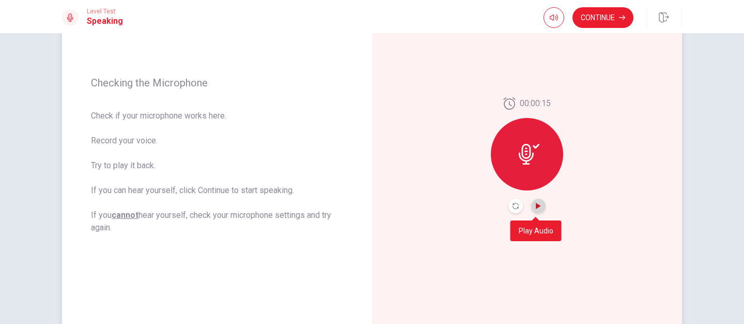
click at [536, 204] on icon "Play Audio" at bounding box center [538, 206] width 5 height 6
click at [524, 150] on icon at bounding box center [529, 154] width 21 height 21
click at [527, 167] on div at bounding box center [527, 154] width 72 height 72
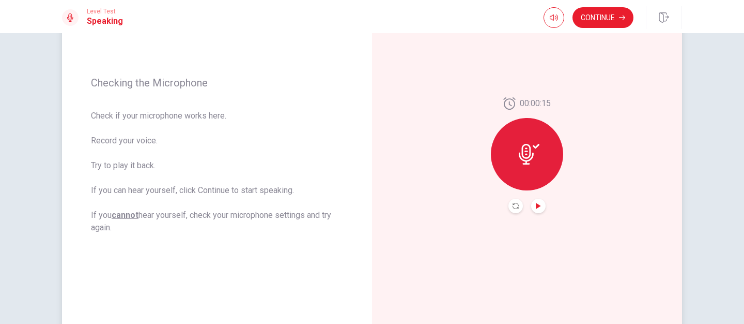
click at [527, 167] on div at bounding box center [527, 154] width 72 height 72
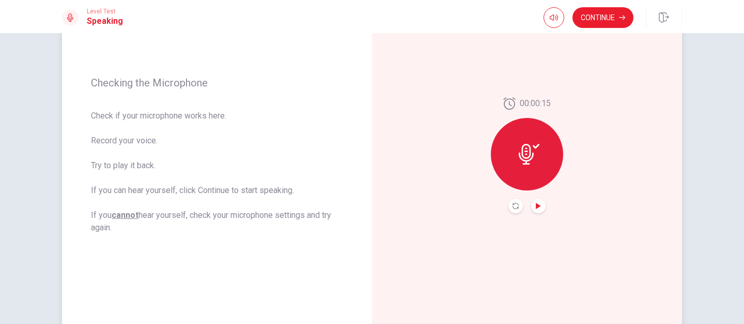
click at [527, 167] on div at bounding box center [527, 154] width 72 height 72
click at [511, 208] on button "Record Again" at bounding box center [516, 205] width 14 height 14
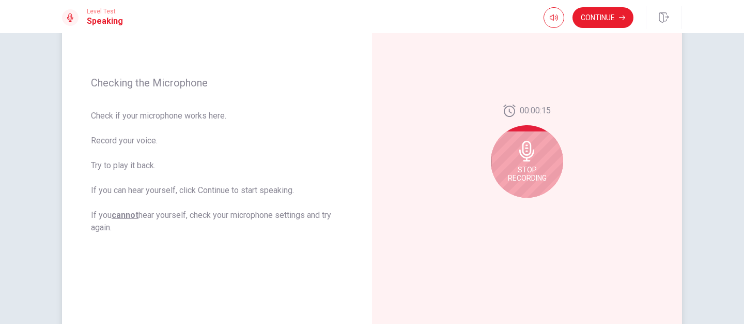
click at [524, 172] on span "Stop Recording" at bounding box center [527, 173] width 39 height 17
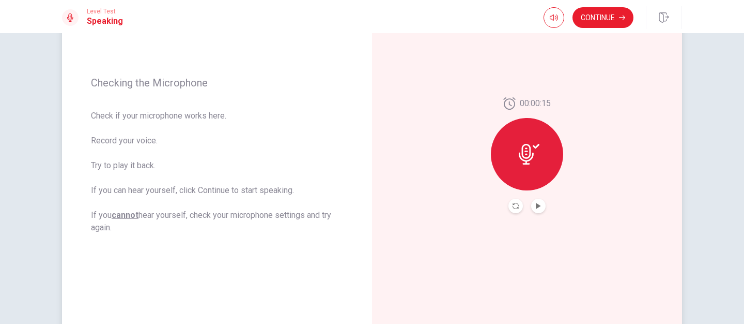
click at [509, 209] on button "Record Again" at bounding box center [516, 205] width 14 height 14
click at [536, 204] on icon "Play Audio" at bounding box center [538, 206] width 5 height 6
click at [592, 22] on button "Continue" at bounding box center [603, 17] width 61 height 21
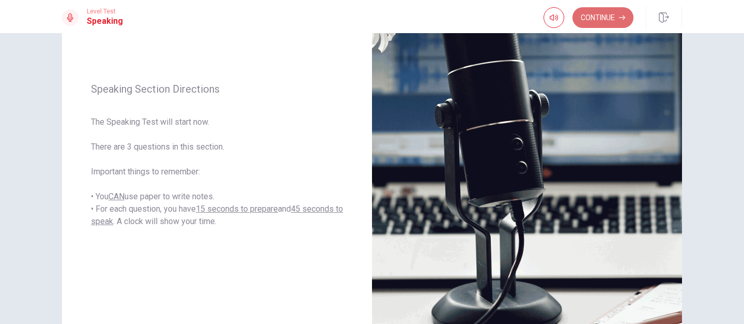
click at [596, 18] on button "Continue" at bounding box center [603, 17] width 61 height 21
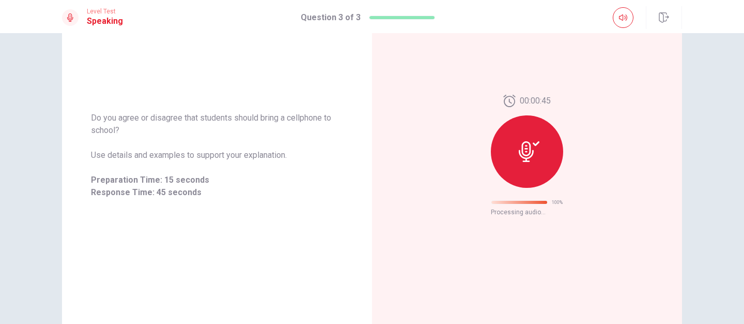
scroll to position [53, 0]
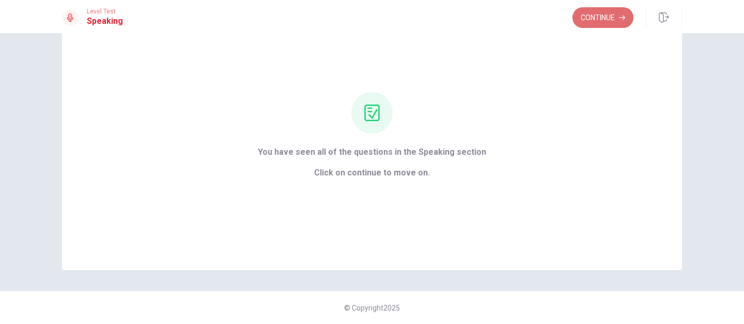
click at [599, 20] on button "Continue" at bounding box center [603, 17] width 61 height 21
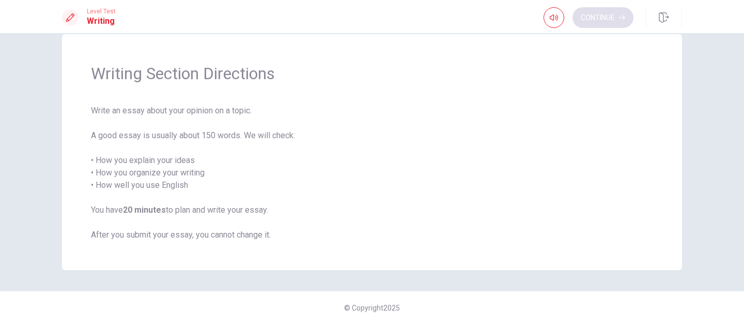
scroll to position [20, 0]
click at [617, 23] on button "Continue" at bounding box center [603, 17] width 61 height 21
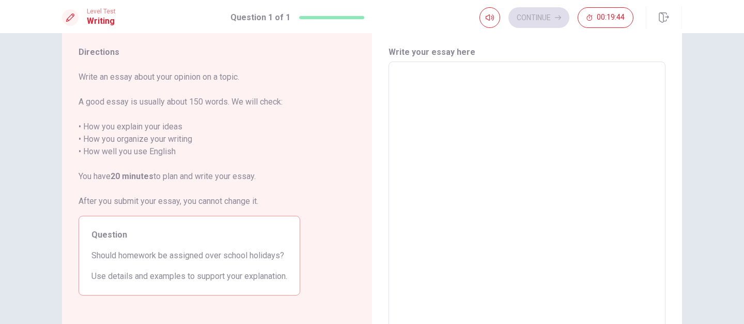
scroll to position [0, 0]
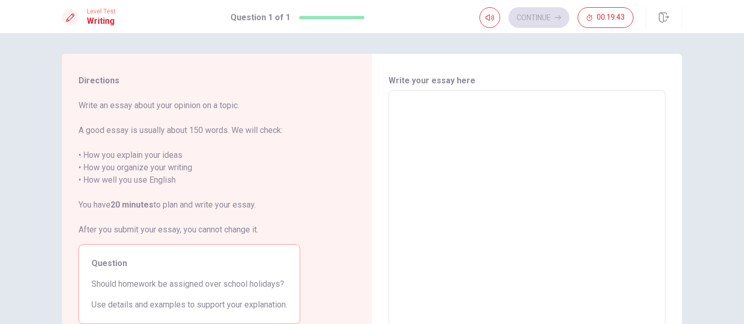
click at [505, 128] on textarea at bounding box center [527, 233] width 263 height 269
type textarea "c"
type textarea "x"
type textarea "cc"
type textarea "x"
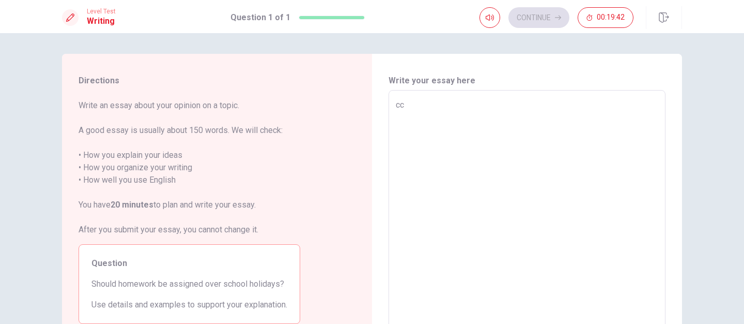
type textarea "c"
type textarea "x"
click at [504, 129] on textarea at bounding box center [527, 233] width 263 height 269
type textarea "I"
type textarea "x"
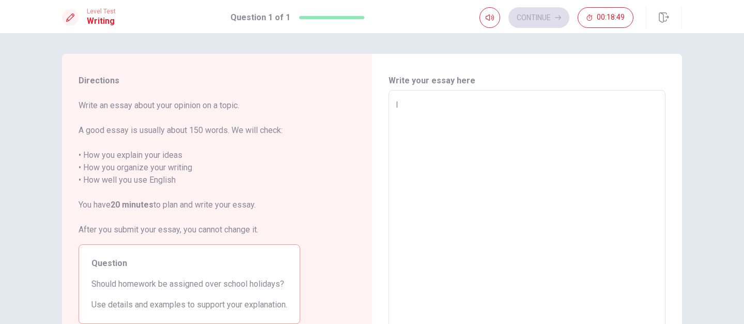
type textarea "I"
type textarea "x"
type textarea "I t"
type textarea "x"
type textarea "I th"
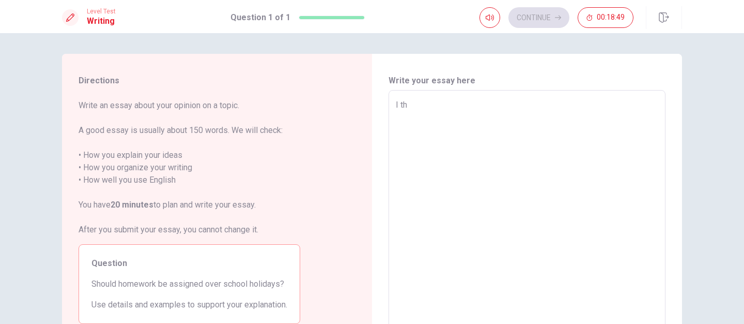
type textarea "x"
type textarea "I thi"
type textarea "x"
type textarea "I thin"
type textarea "x"
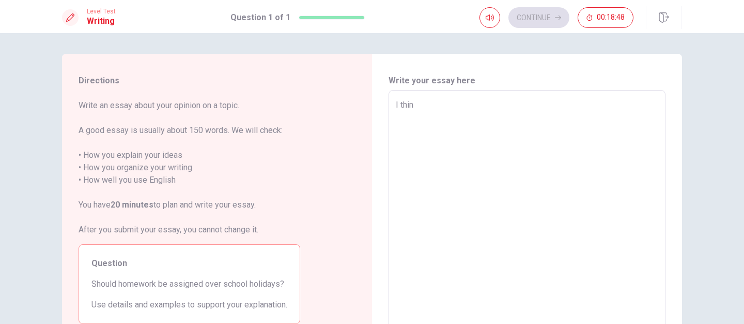
type textarea "I think"
type textarea "x"
type textarea "I think"
type textarea "x"
type textarea "I think i"
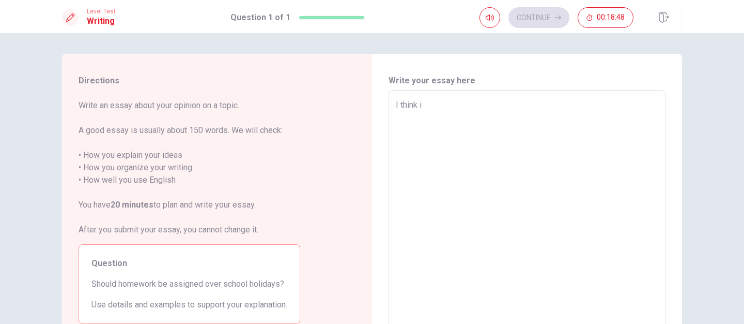
type textarea "x"
type textarea "I think it"
type textarea "x"
type textarea "I think it"
type textarea "x"
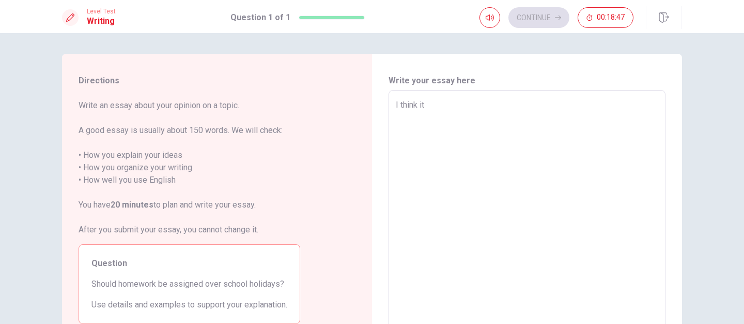
type textarea "I think it d"
type textarea "x"
type textarea "I think it de"
type textarea "x"
type textarea "I think it dep"
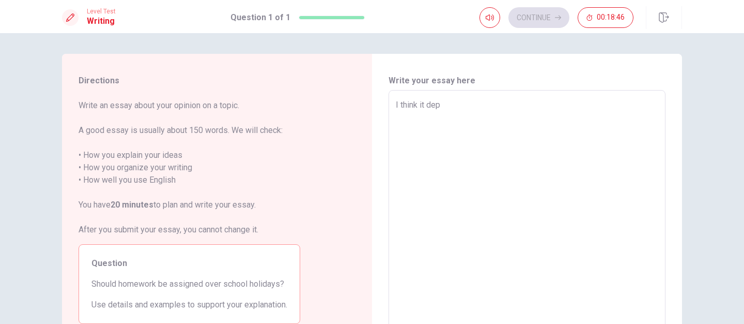
type textarea "x"
type textarea "I think it depe"
type textarea "x"
type textarea "I think it [MEDICAL_DATA]"
type textarea "x"
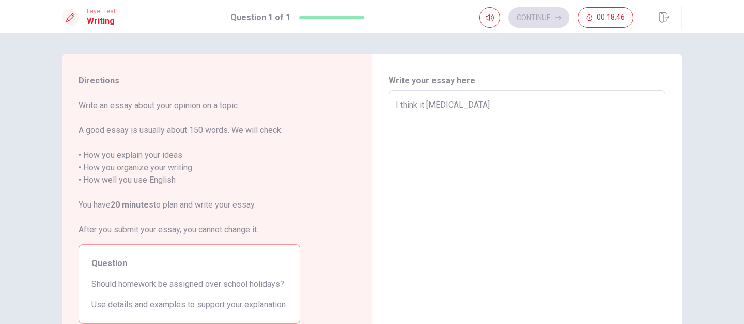
type textarea "I think it depend"
type textarea "x"
type textarea "I think it depends"
type textarea "x"
type textarea "I think it depends"
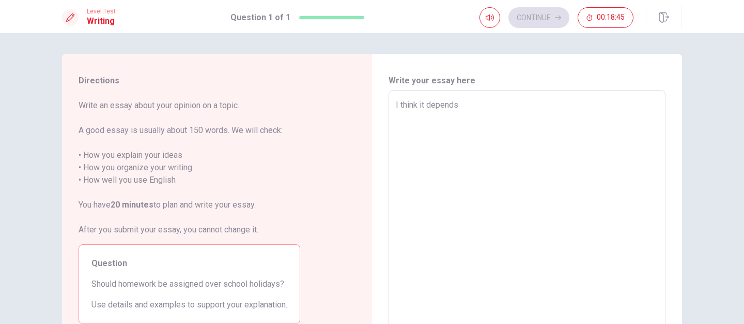
type textarea "x"
type textarea "I think it depends o"
type textarea "x"
type textarea "I think it depends on"
type textarea "x"
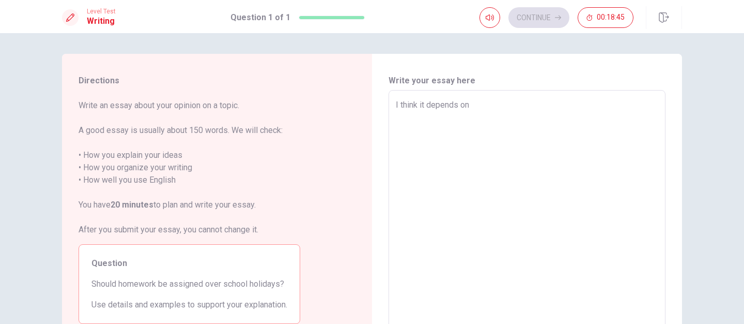
type textarea "I think it depends on"
type textarea "x"
type textarea "I think it depends on"
type textarea "x"
type textarea "I think it depends o"
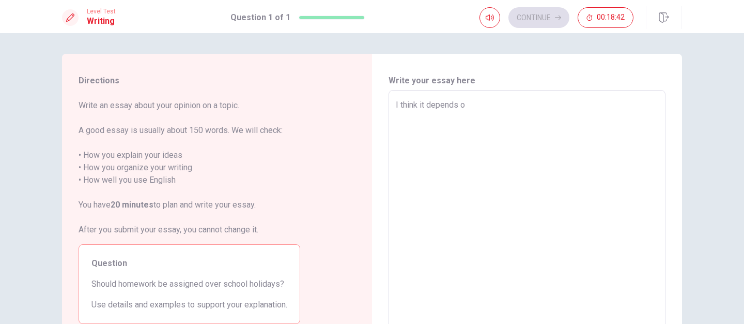
type textarea "x"
type textarea "I think it depends"
type textarea "x"
type textarea "I think it depends"
type textarea "x"
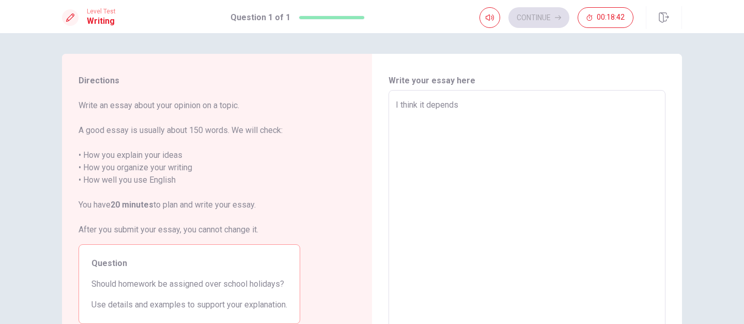
type textarea "I think it depend"
type textarea "x"
type textarea "I think it [MEDICAL_DATA]"
type textarea "x"
type textarea "I think it depe"
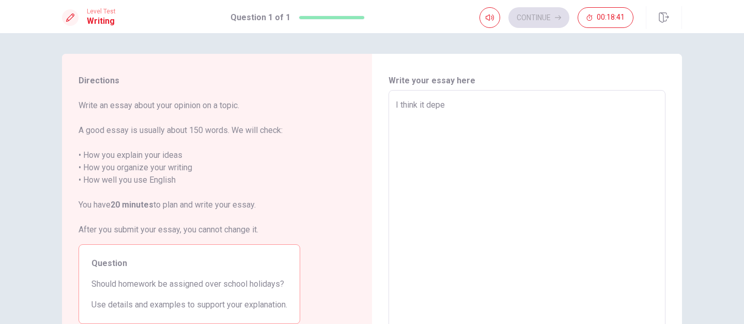
type textarea "x"
type textarea "I think it dep"
type textarea "x"
type textarea "I think it de"
type textarea "x"
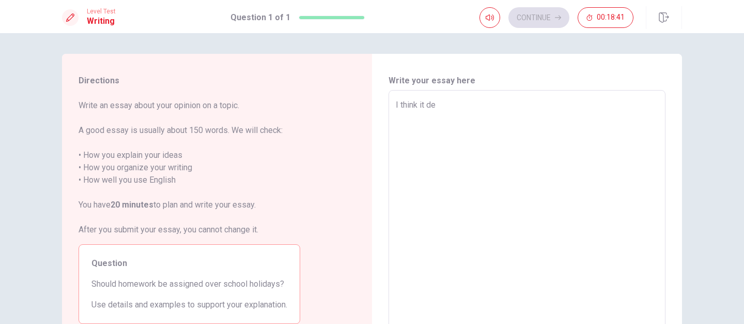
type textarea "I think it d"
type textarea "x"
type textarea "I think it"
type textarea "x"
type textarea "I think it"
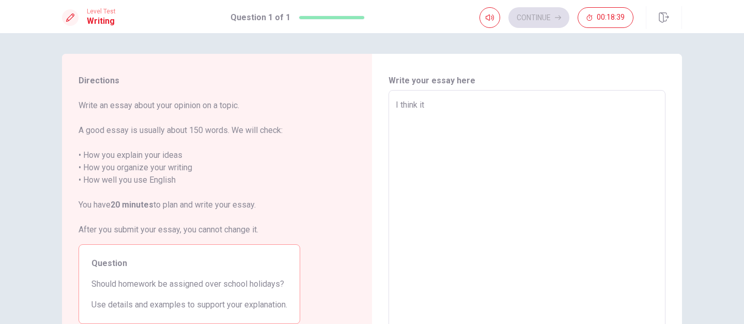
type textarea "x"
type textarea "I think i"
type textarea "x"
type textarea "I think"
type textarea "x"
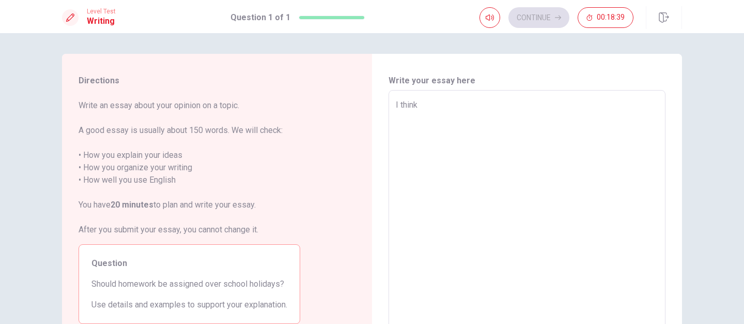
type textarea "I think"
type textarea "x"
type textarea "I thin"
type textarea "x"
type textarea "I thi"
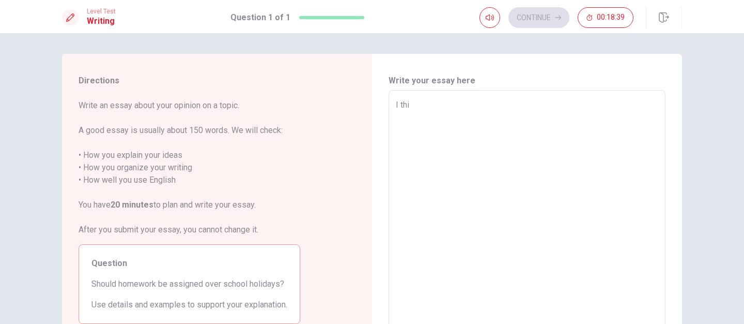
type textarea "x"
type textarea "I th"
type textarea "x"
type textarea "I t"
type textarea "x"
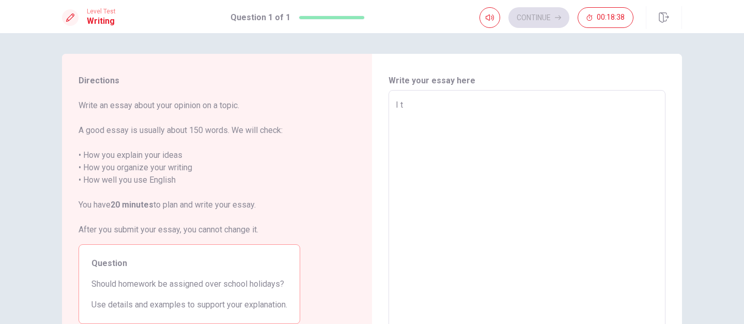
type textarea "I"
type textarea "x"
type textarea "I"
type textarea "x"
type textarea "I"
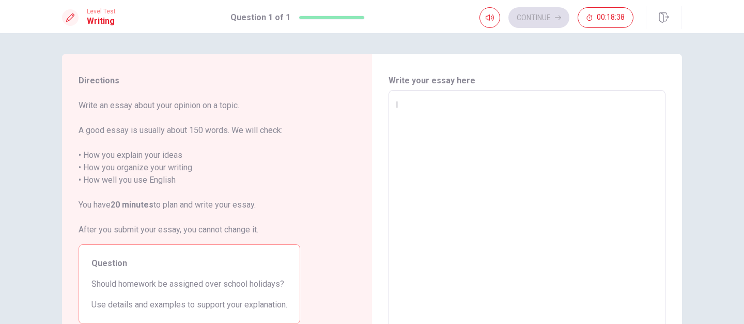
type textarea "x"
type textarea "In"
type textarea "x"
type textarea "In"
type textarea "x"
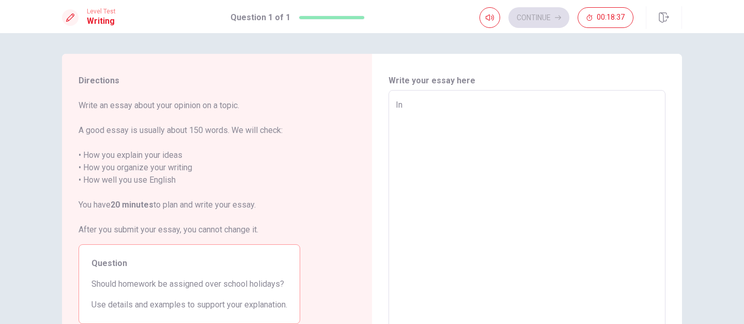
type textarea "In m"
type textarea "x"
type textarea "In my"
type textarea "x"
type textarea "In my"
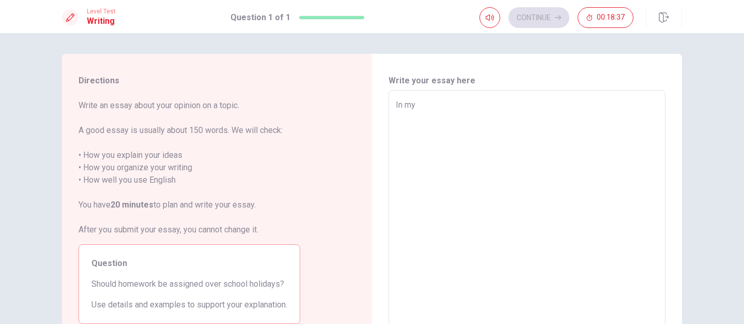
type textarea "x"
type textarea "In my i"
type textarea "x"
type textarea "In my io"
type textarea "x"
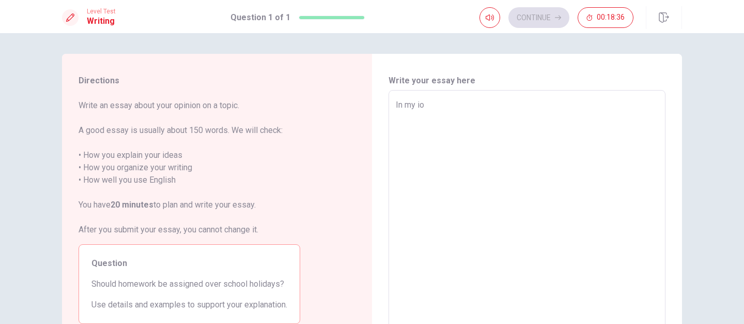
type textarea "In my i"
type textarea "x"
type textarea "In my"
type textarea "x"
type textarea "In my o"
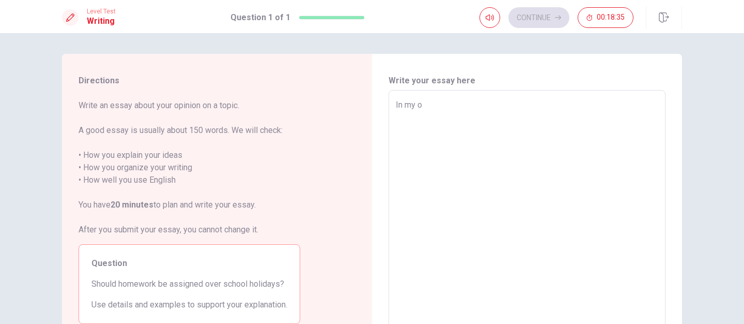
type textarea "x"
type textarea "In my op"
type textarea "x"
type textarea "In my opo"
type textarea "x"
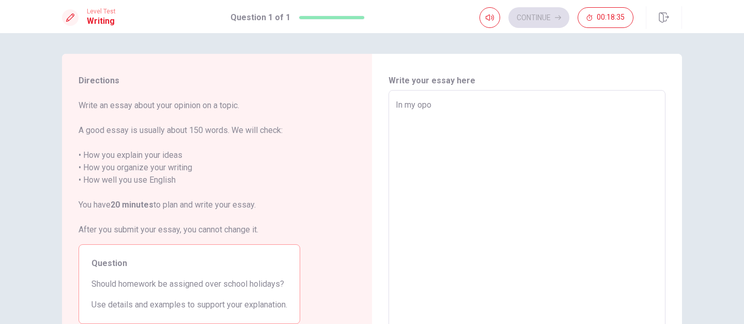
type textarea "In my op"
type textarea "x"
type textarea "In my opi"
type textarea "x"
type textarea "In my opim"
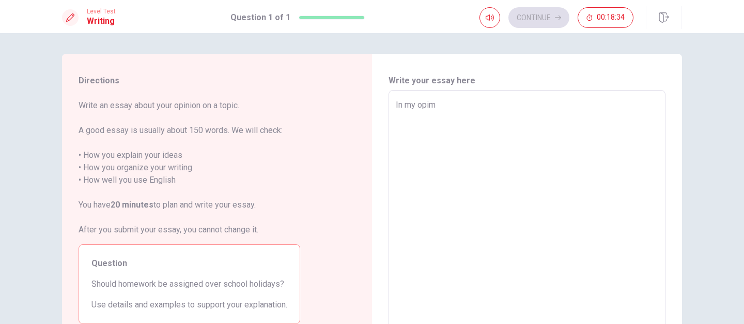
type textarea "x"
type textarea "In my opimo"
type textarea "x"
type textarea "In my opimon"
type textarea "x"
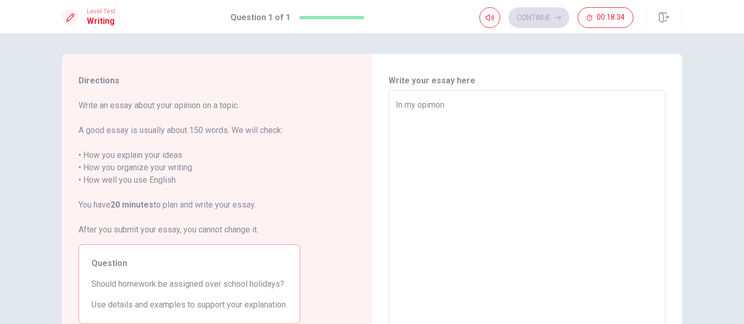
type textarea "In my opimo"
type textarea "x"
type textarea "In my opim"
type textarea "x"
type textarea "In my opi"
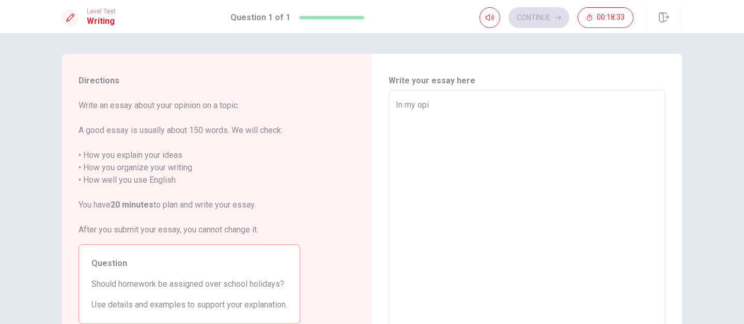
type textarea "x"
type textarea "In my opin"
type textarea "x"
type textarea "In my opini"
type textarea "x"
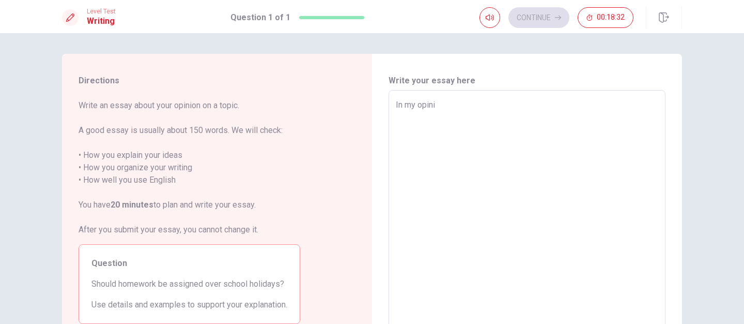
type textarea "In my opinin"
type textarea "x"
type textarea "In my opini"
type textarea "x"
type textarea "In my opinip"
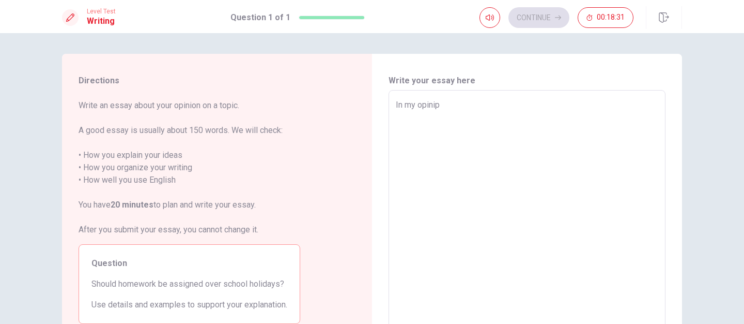
type textarea "x"
type textarea "In my opini"
type textarea "x"
type textarea "In my opinio"
type textarea "x"
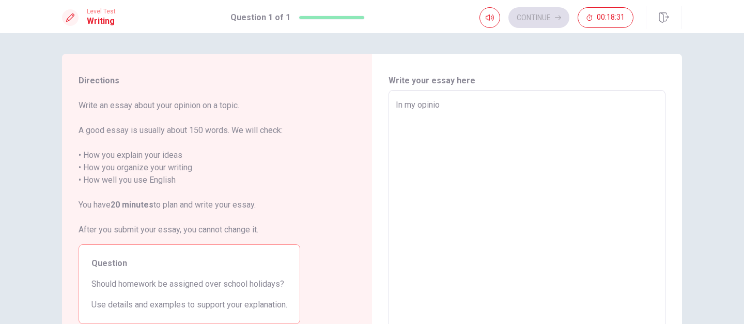
type textarea "In my opinion"
type textarea "x"
type textarea "In my opinion,"
type textarea "x"
type textarea "In my opinion,"
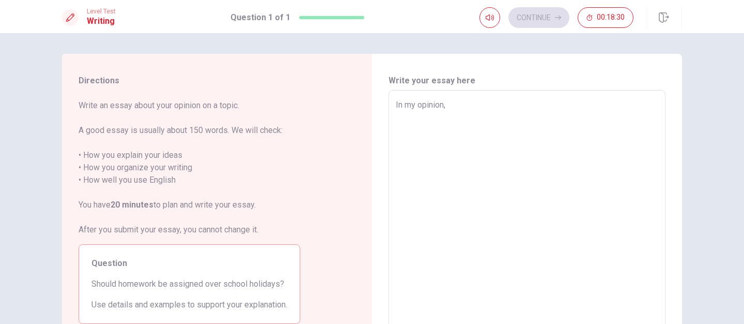
type textarea "x"
type textarea "In my opinion, I"
type textarea "x"
type textarea "In my opinion, It"
type textarea "x"
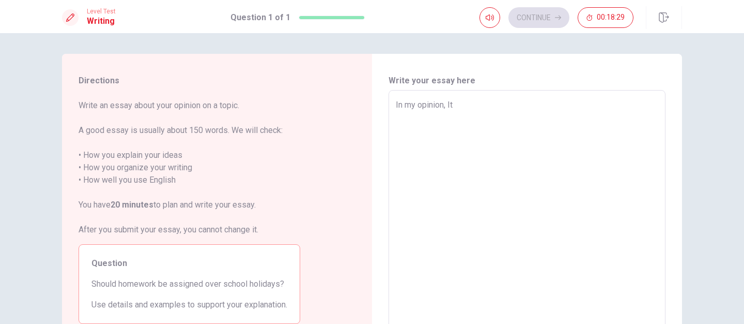
type textarea "In my opinion, It"
type textarea "x"
type textarea "In my opinion, It d"
type textarea "x"
type textarea "In my opinion, It de"
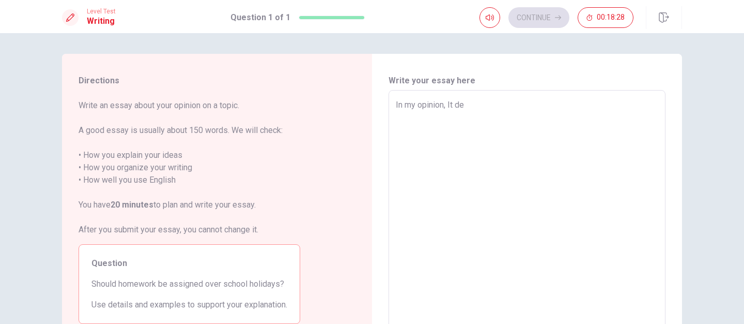
type textarea "x"
type textarea "In my opinion, It dep"
type textarea "x"
type textarea "In my opinion, It depe"
type textarea "x"
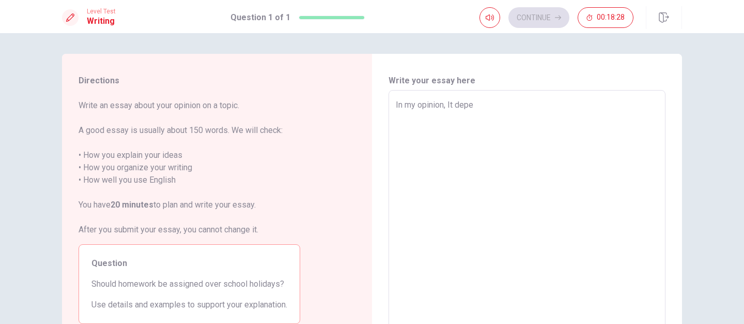
type textarea "In my opinion, It [MEDICAL_DATA]"
type textarea "x"
type textarea "In my opinion, It depend"
type textarea "x"
type textarea "In my opinion, It depends"
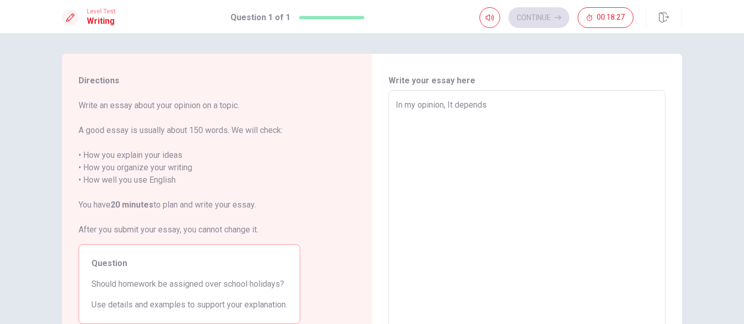
type textarea "x"
type textarea "In my opinion, It dependsm"
type textarea "x"
type textarea "In my opinion, It dependsm o"
type textarea "x"
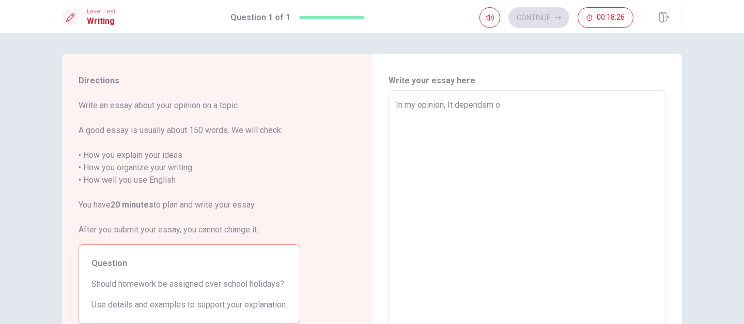
type textarea "In my opinion, It dependsm"
type textarea "x"
type textarea "In my opinion, It dependsm"
type textarea "x"
type textarea "In my opinion, It depends"
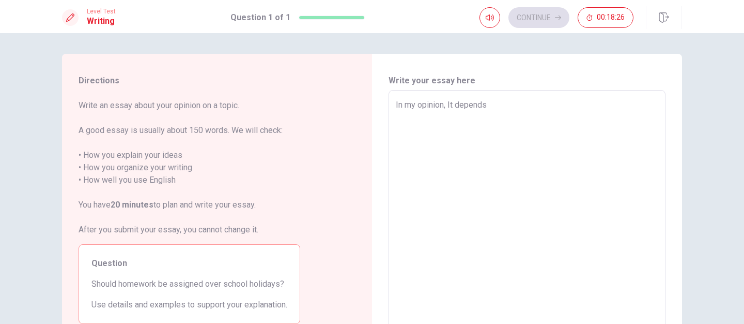
type textarea "x"
type textarea "In my opinion, It dependso"
type textarea "x"
type textarea "In my opinion, It dependson"
type textarea "x"
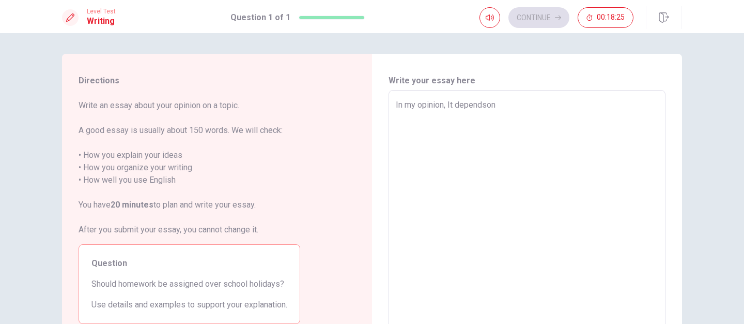
type textarea "In my opinion, It dependso"
type textarea "x"
type textarea "In my opinion, It depends"
type textarea "x"
type textarea "In my opinion, It depends"
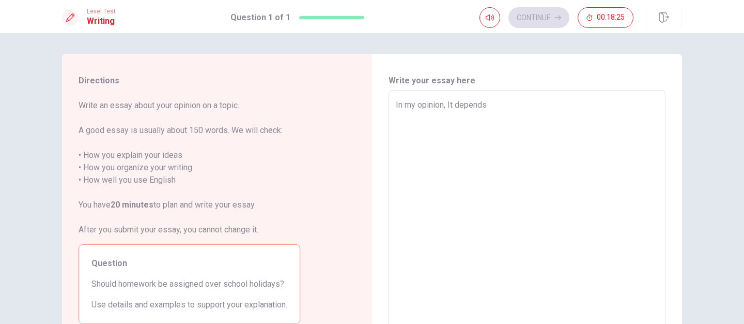
type textarea "x"
type textarea "In my opinion, It depends o"
type textarea "x"
type textarea "In my opinion, It depends on"
type textarea "x"
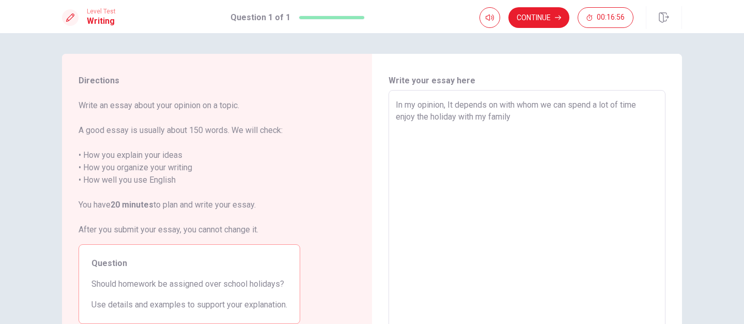
click at [442, 115] on textarea "In my opinion, It depends on with whom we can spend a lot of time enjoy the hol…" at bounding box center [527, 233] width 263 height 269
click at [522, 114] on textarea "In my opinion, It depends on with whom we can spend a lot of time enjoy the hol…" at bounding box center [527, 233] width 263 height 269
click at [512, 118] on textarea "In my opinion, It depends on with whom we can spend a lot of time enjoy the hol…" at bounding box center [527, 233] width 263 height 269
click at [647, 117] on textarea "In my opinion, It depends on with whom we can spend a lot of time enjoy the hol…" at bounding box center [527, 233] width 263 height 269
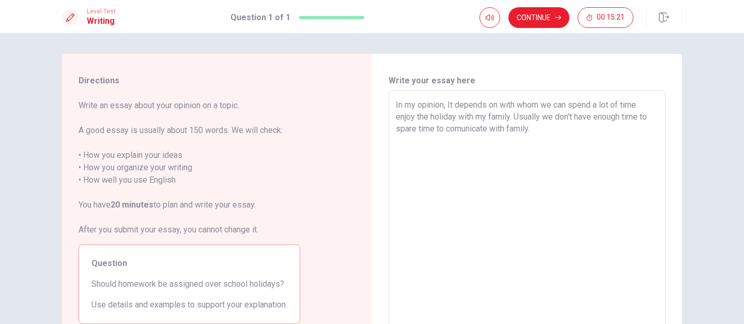
click at [443, 105] on textarea "In my opinion, It depends on with whom we can spend a lot of time enjoy the hol…" at bounding box center [527, 233] width 263 height 269
drag, startPoint x: 456, startPoint y: 103, endPoint x: 491, endPoint y: 117, distance: 37.5
click at [492, 118] on textarea "In my opinion, It depends on with whom we can spend a lot of time enjoy the hol…" at bounding box center [527, 233] width 263 height 269
drag, startPoint x: 516, startPoint y: 115, endPoint x: 533, endPoint y: 133, distance: 24.5
click at [533, 133] on textarea "In my opinion, It depends on with whom we can spend a lot of time enjoy the hol…" at bounding box center [527, 233] width 263 height 269
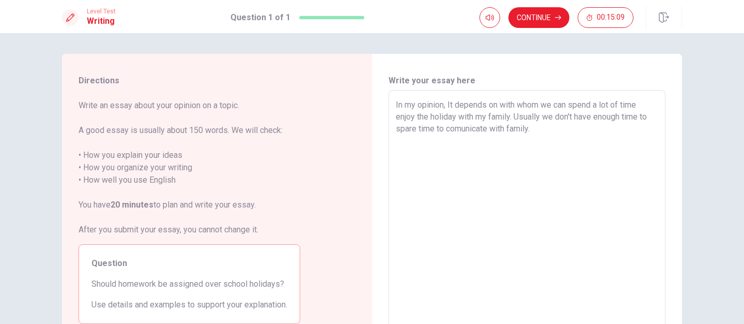
click at [533, 133] on textarea "In my opinion, It depends on with whom we can spend a lot of time enjoy the hol…" at bounding box center [527, 233] width 263 height 269
click at [447, 104] on textarea "In my opinion, It depends on with whom we can spend a lot of time enjoy the hol…" at bounding box center [527, 233] width 263 height 269
click at [396, 103] on textarea "In my opinion, It depends on with whom we can spend a lot of time enjoy the hol…" at bounding box center [527, 233] width 263 height 269
click at [460, 106] on textarea "I don't think it is nessary to have a homework during the holiday. In my opinio…" at bounding box center [527, 233] width 263 height 269
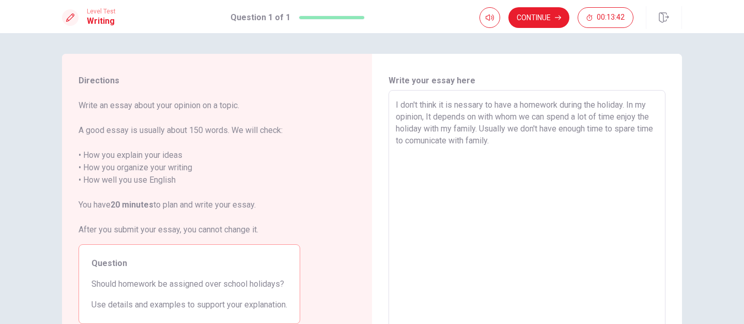
click at [470, 106] on textarea "I don't think it is nessary to have a homework during the holiday. In my opinio…" at bounding box center [527, 233] width 263 height 269
click at [479, 103] on textarea "I don't think it is nesseasary to have a homework during the holiday. In my opi…" at bounding box center [527, 233] width 263 height 269
click at [630, 116] on textarea "I don't think it is nessessary to have a homework during the holiday. In my opi…" at bounding box center [527, 233] width 263 height 269
click at [457, 126] on textarea "I don't think it is nessessary to have a homework during the holiday. In my opi…" at bounding box center [527, 233] width 263 height 269
click at [509, 128] on textarea "I don't think it is nessessary to have a homework during the holiday. In my opi…" at bounding box center [527, 233] width 263 height 269
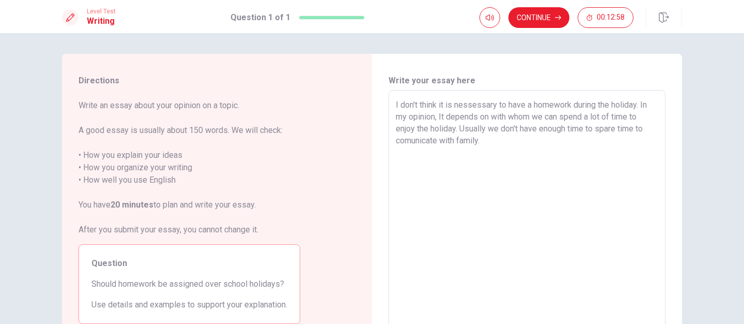
click at [584, 129] on textarea "I don't think it is nessessary to have a homework during the holiday. In my opi…" at bounding box center [527, 233] width 263 height 269
click at [568, 129] on textarea "I don't think it is nessessary to have a homework during the holiday. In my opi…" at bounding box center [527, 233] width 263 height 269
click at [532, 151] on textarea "I don't think it is nessessary to have a homework during the holiday. In my opi…" at bounding box center [527, 233] width 263 height 269
click at [464, 139] on textarea "I don't think it is nessessary to have a homework during the holiday. In my opi…" at bounding box center [527, 233] width 263 height 269
click at [526, 147] on textarea "I don't think it is nessessary to have a homework during the holiday. In my opi…" at bounding box center [527, 233] width 263 height 269
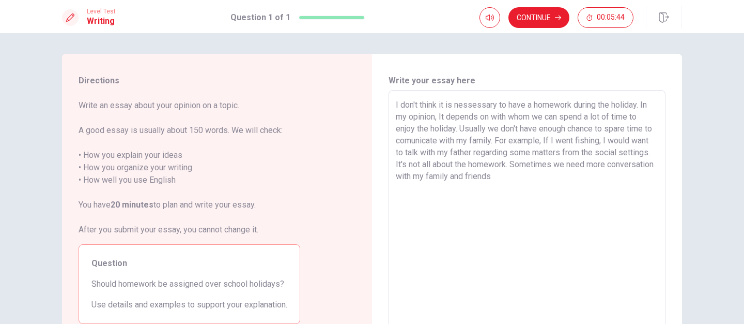
click at [584, 138] on textarea "I don't think it is nessessary to have a homework during the holiday. In my opi…" at bounding box center [527, 233] width 263 height 269
click at [632, 137] on textarea "I don't think it is nessessary to have a homework during the holiday. In my opi…" at bounding box center [527, 233] width 263 height 269
click at [592, 174] on textarea "I don't think it is nessessary to have a homework during the holiday. In my opi…" at bounding box center [527, 233] width 263 height 269
click at [391, 190] on div "I don't think it is nessessary to have a homework during the holiday. In my opi…" at bounding box center [527, 233] width 277 height 286
click at [392, 190] on div "I don't think it is nessessary to have a homework during the holiday. In my opi…" at bounding box center [527, 233] width 277 height 286
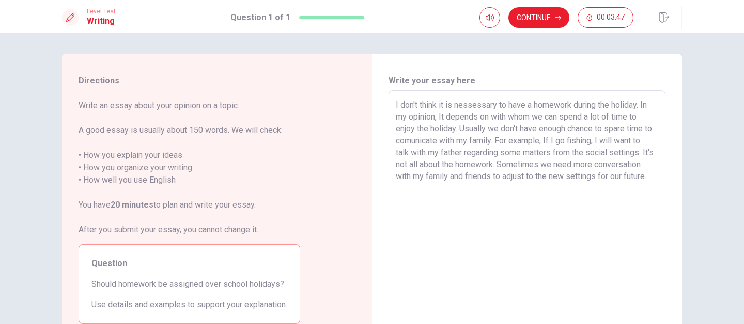
click at [396, 189] on textarea "I don't think it is nessessary to have a homework during the holiday. In my opi…" at bounding box center [527, 233] width 263 height 269
click at [528, 186] on textarea "I don't think it is nessessary to have a homework during the holiday. In my opi…" at bounding box center [527, 233] width 263 height 269
click at [531, 189] on textarea "I don't think it is nessessary to have a homework during the holiday. In my opi…" at bounding box center [527, 233] width 263 height 269
click at [571, 190] on textarea "I don't think it is nessessary to have a homework during the holiday. In my opi…" at bounding box center [527, 233] width 263 height 269
click at [541, 192] on textarea "I don't think it is nessessary to have a homework during the holiday. In my opi…" at bounding box center [527, 233] width 263 height 269
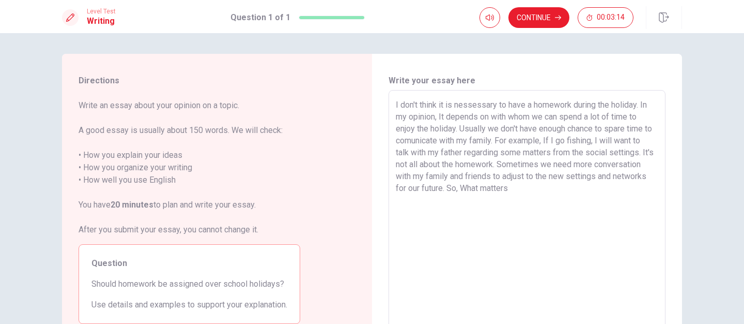
click at [583, 188] on textarea "I don't think it is nessessary to have a homework during the holiday. In my opi…" at bounding box center [527, 233] width 263 height 269
drag, startPoint x: 483, startPoint y: 198, endPoint x: 676, endPoint y: 196, distance: 192.8
click at [676, 197] on div "Write your essay here I don't think it is [PERSON_NAME] to have a homework duri…" at bounding box center [527, 233] width 310 height 359
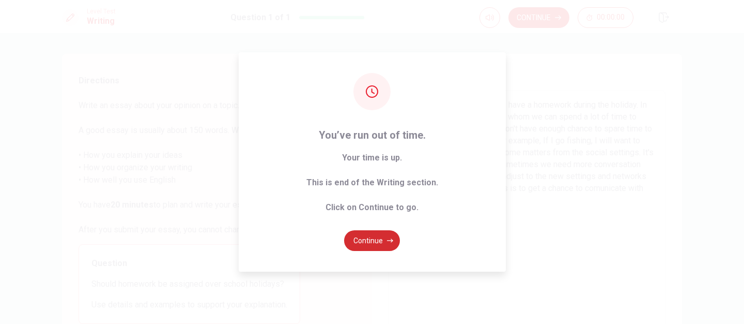
click at [370, 238] on button "Continue" at bounding box center [372, 240] width 56 height 21
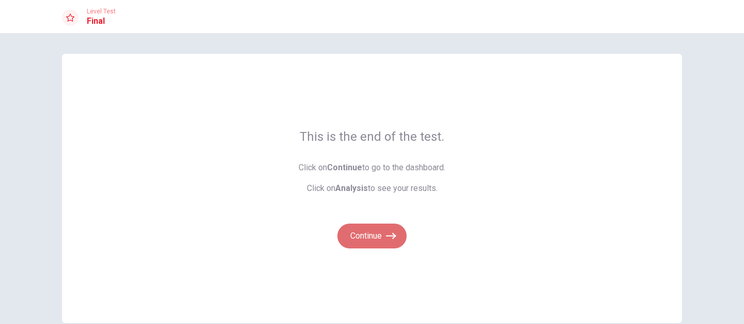
click at [362, 233] on button "Continue" at bounding box center [372, 235] width 69 height 25
